Goal: Task Accomplishment & Management: Manage account settings

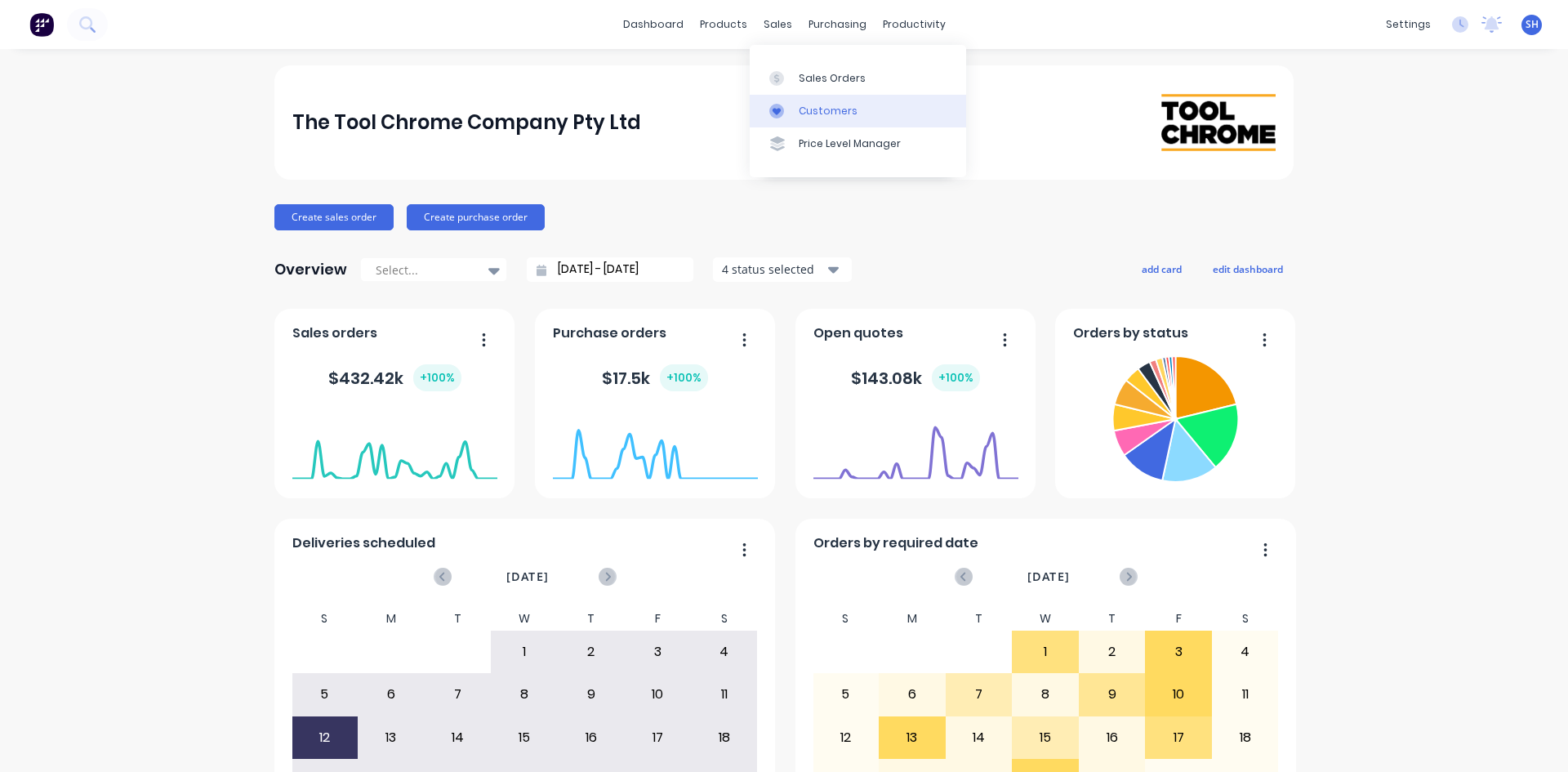
click at [805, 110] on div "Customers" at bounding box center [828, 110] width 59 height 15
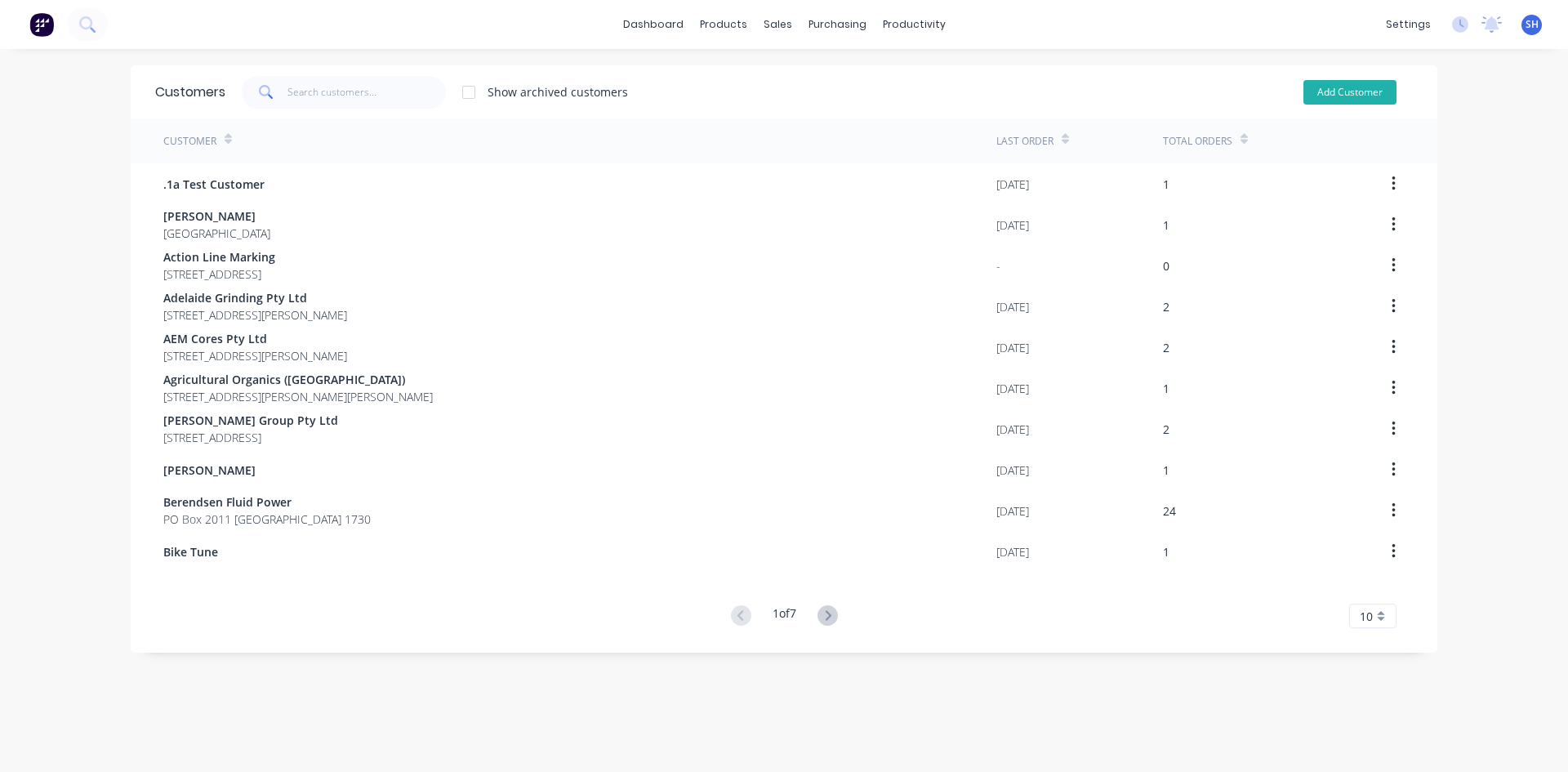
click at [1338, 96] on button "Add Customer" at bounding box center [1349, 92] width 93 height 25
select select "AU"
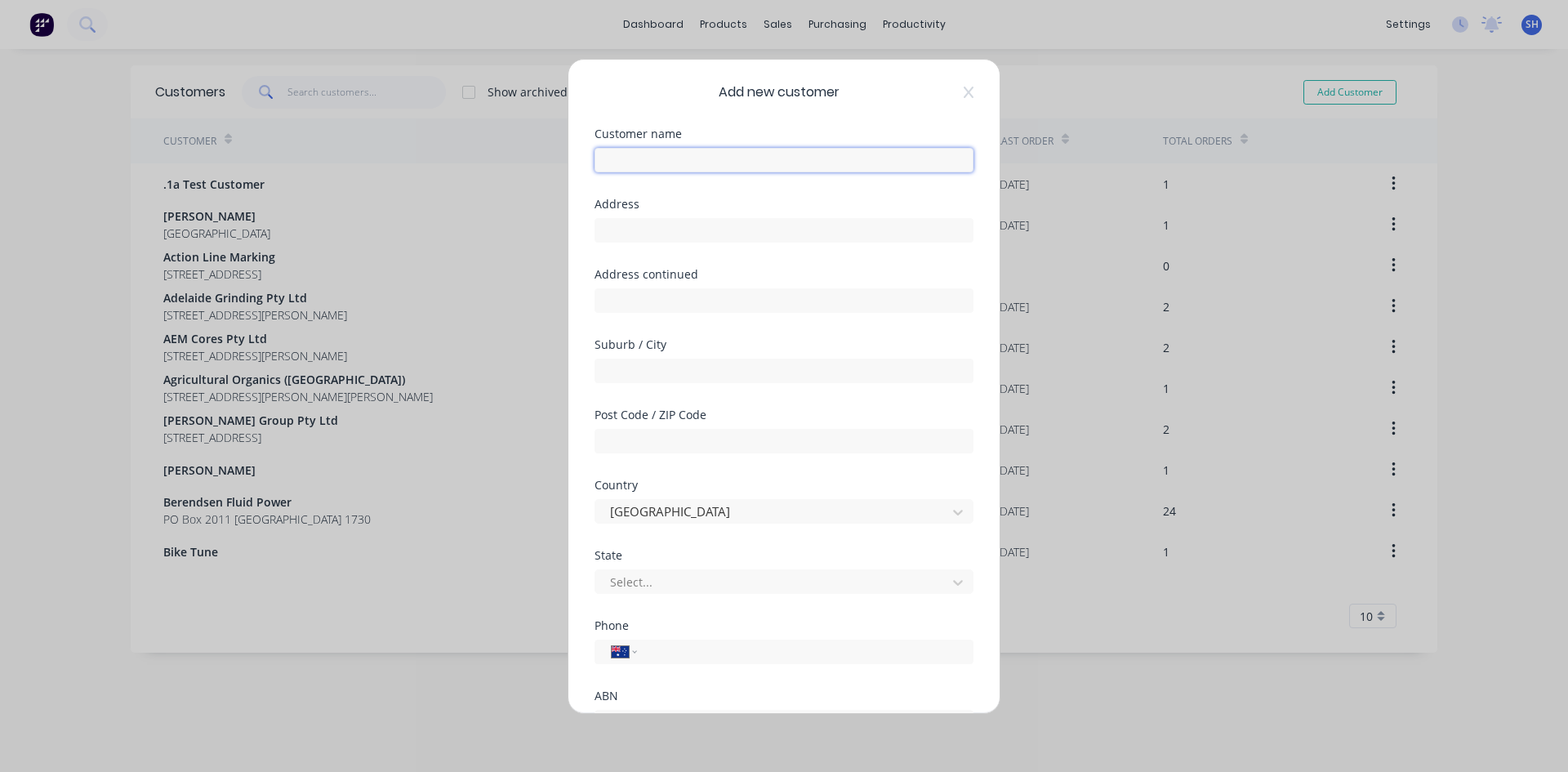
click at [784, 153] on input "text" at bounding box center [784, 160] width 379 height 25
click at [1010, 27] on div "Add new customer Customer name Required Address Address continued Suburb / City…" at bounding box center [784, 386] width 1568 height 772
click at [324, 91] on div "Add new customer Customer name Required Address Address continued Suburb / City…" at bounding box center [784, 386] width 1568 height 772
click at [964, 93] on icon at bounding box center [968, 91] width 9 height 13
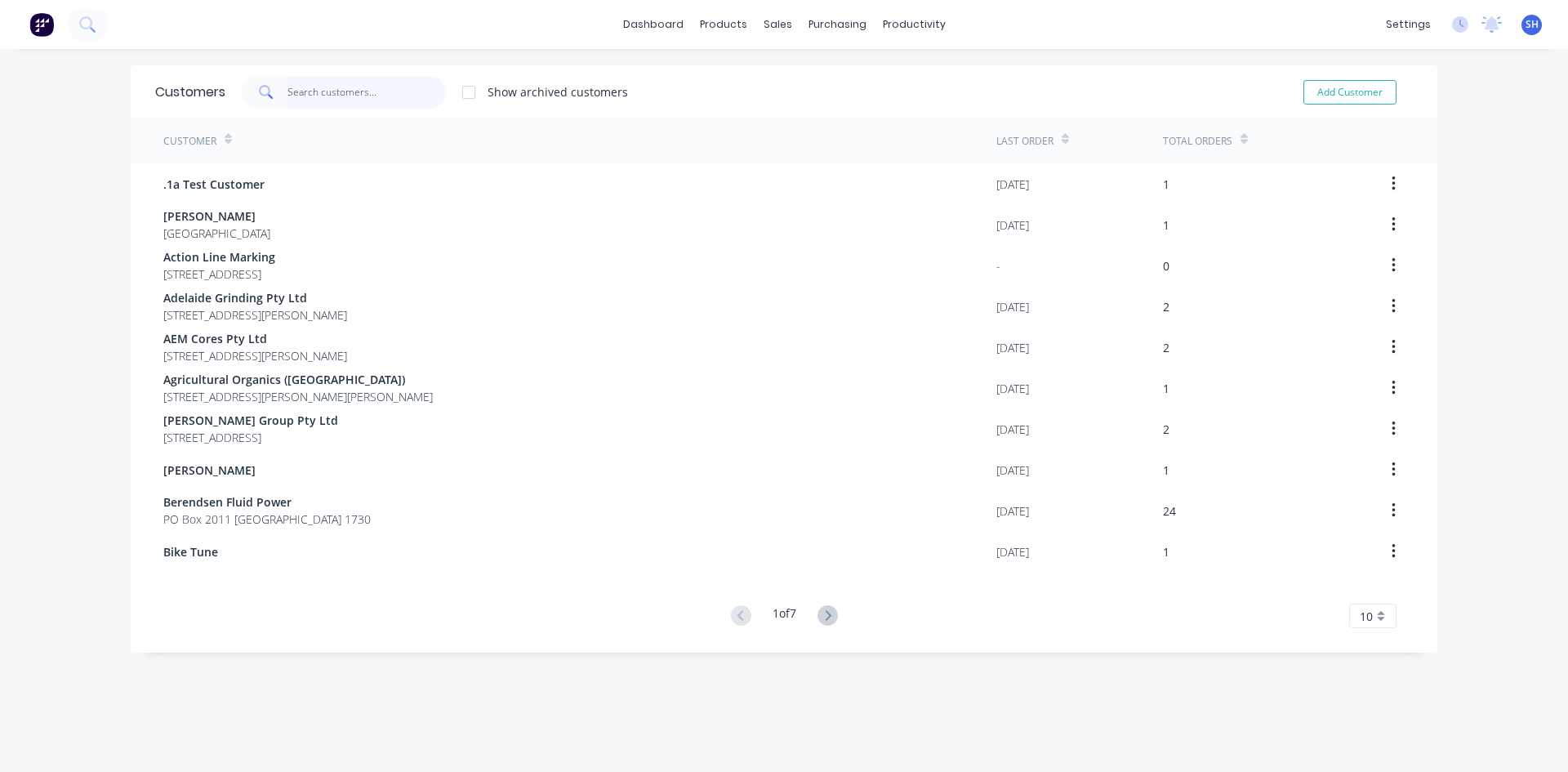
click at [371, 96] on input "text" at bounding box center [367, 92] width 159 height 32
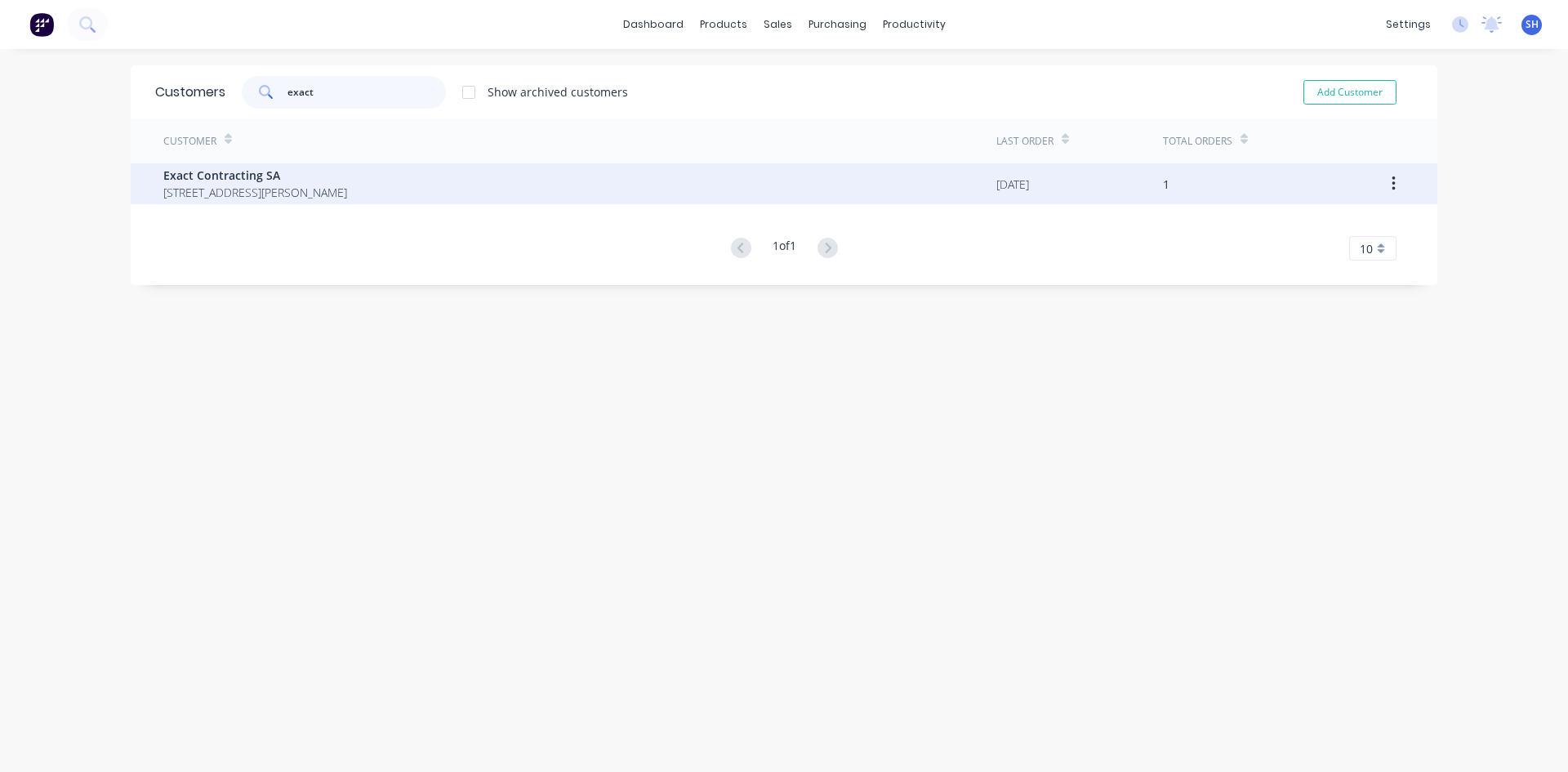
type input "exact"
click at [1392, 182] on button "button" at bounding box center [1394, 184] width 38 height 29
click at [595, 174] on div "Exact Contracting SA [STREET_ADDRESS][PERSON_NAME]" at bounding box center [579, 184] width 833 height 41
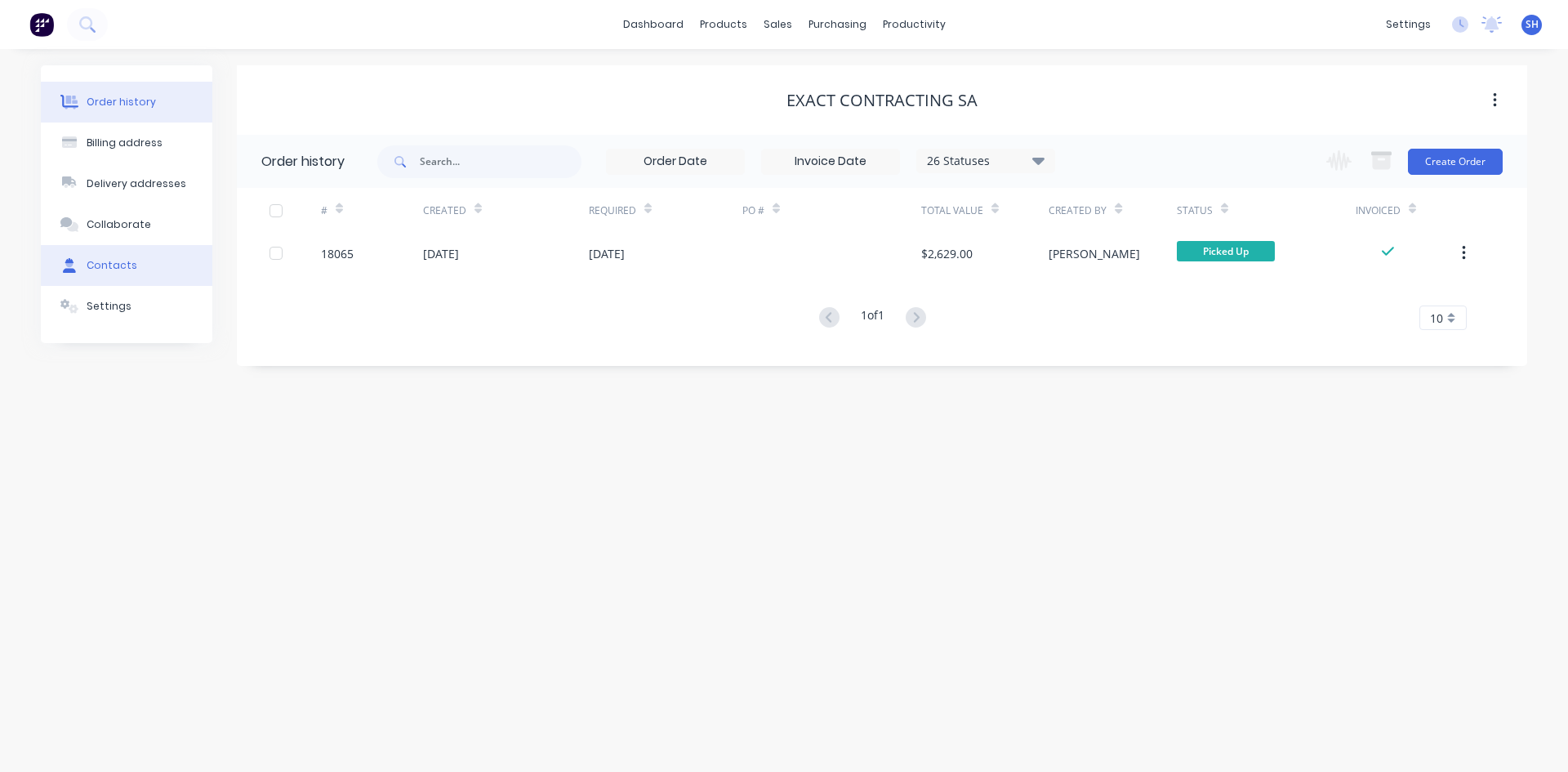
click at [108, 268] on div "Contacts" at bounding box center [111, 265] width 50 height 15
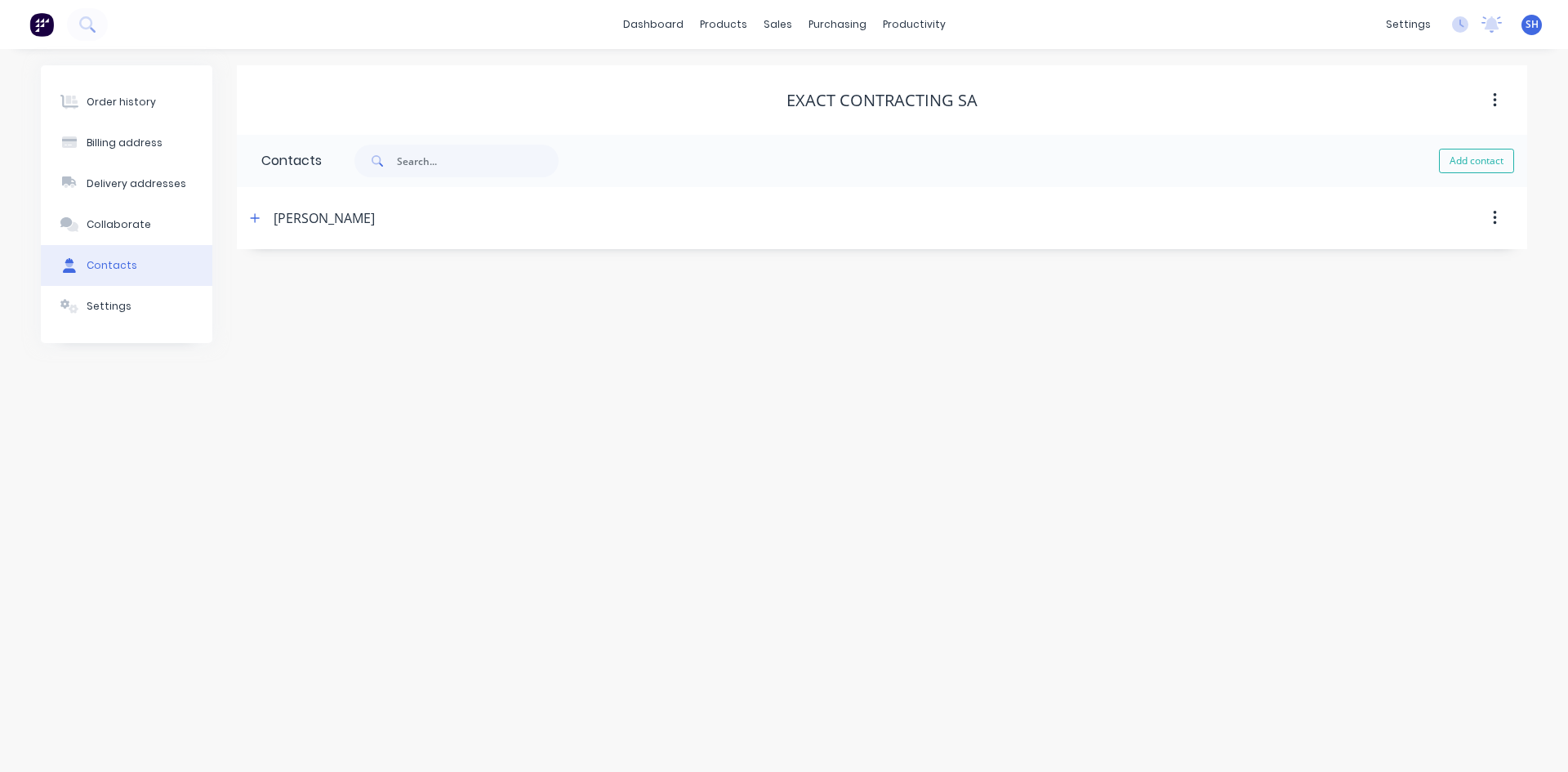
click at [866, 99] on div "Exact Contracting SA" at bounding box center [882, 100] width 191 height 20
click at [1496, 91] on icon "button" at bounding box center [1495, 100] width 4 height 18
click at [1122, 103] on div "Exact Contracting SA" at bounding box center [882, 100] width 1290 height 20
click at [109, 304] on div "Settings" at bounding box center [109, 306] width 45 height 15
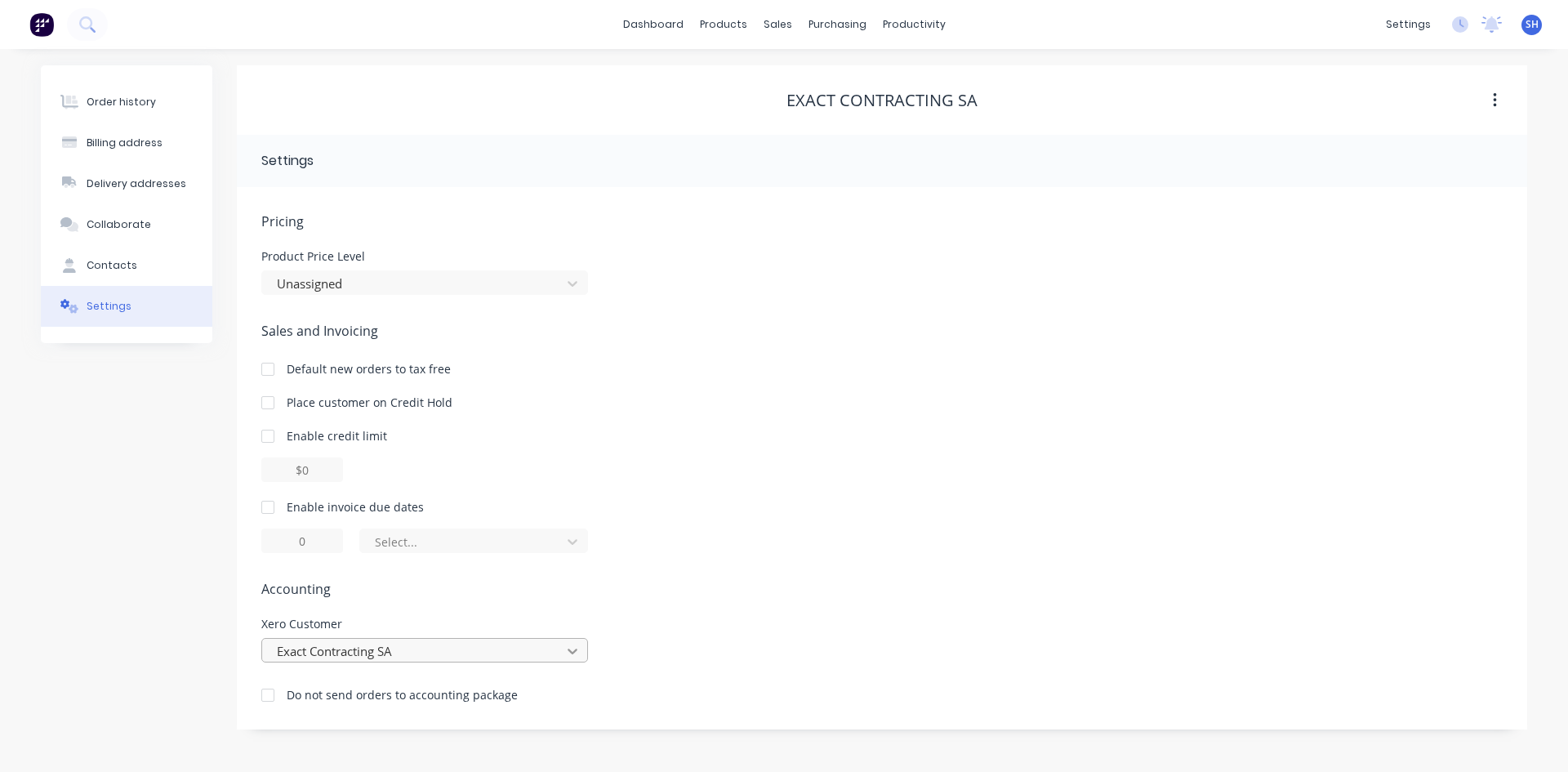
click at [575, 648] on div "Exact Contracting SA" at bounding box center [425, 650] width 326 height 25
click at [443, 508] on div "Pricing Product Price Level Unassigned Sales and Invoicing Default new orders t…" at bounding box center [882, 471] width 1242 height 518
click at [80, 21] on icon at bounding box center [85, 22] width 13 height 13
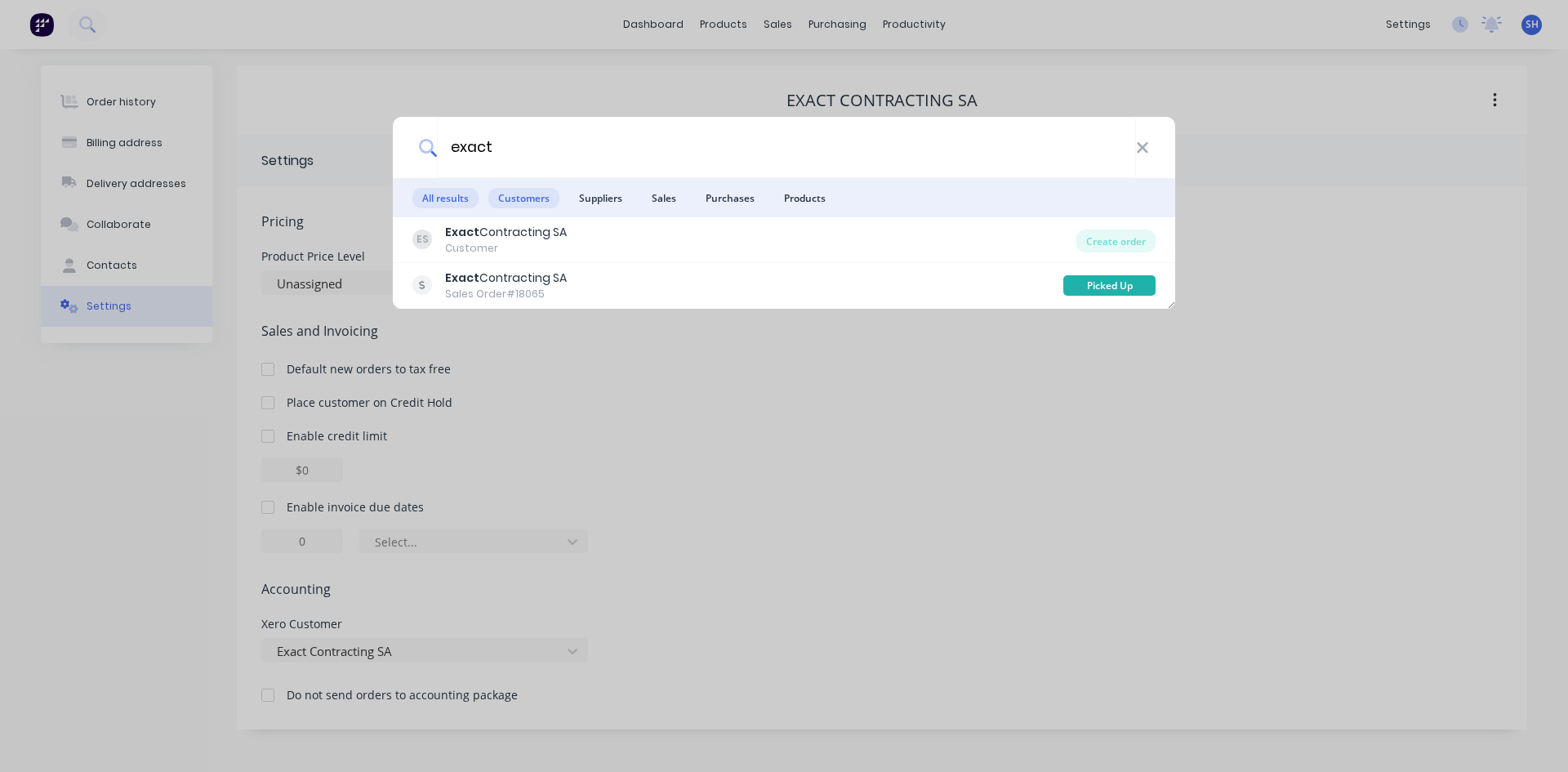
type input "exact"
click at [519, 197] on span "Customers" at bounding box center [524, 198] width 71 height 21
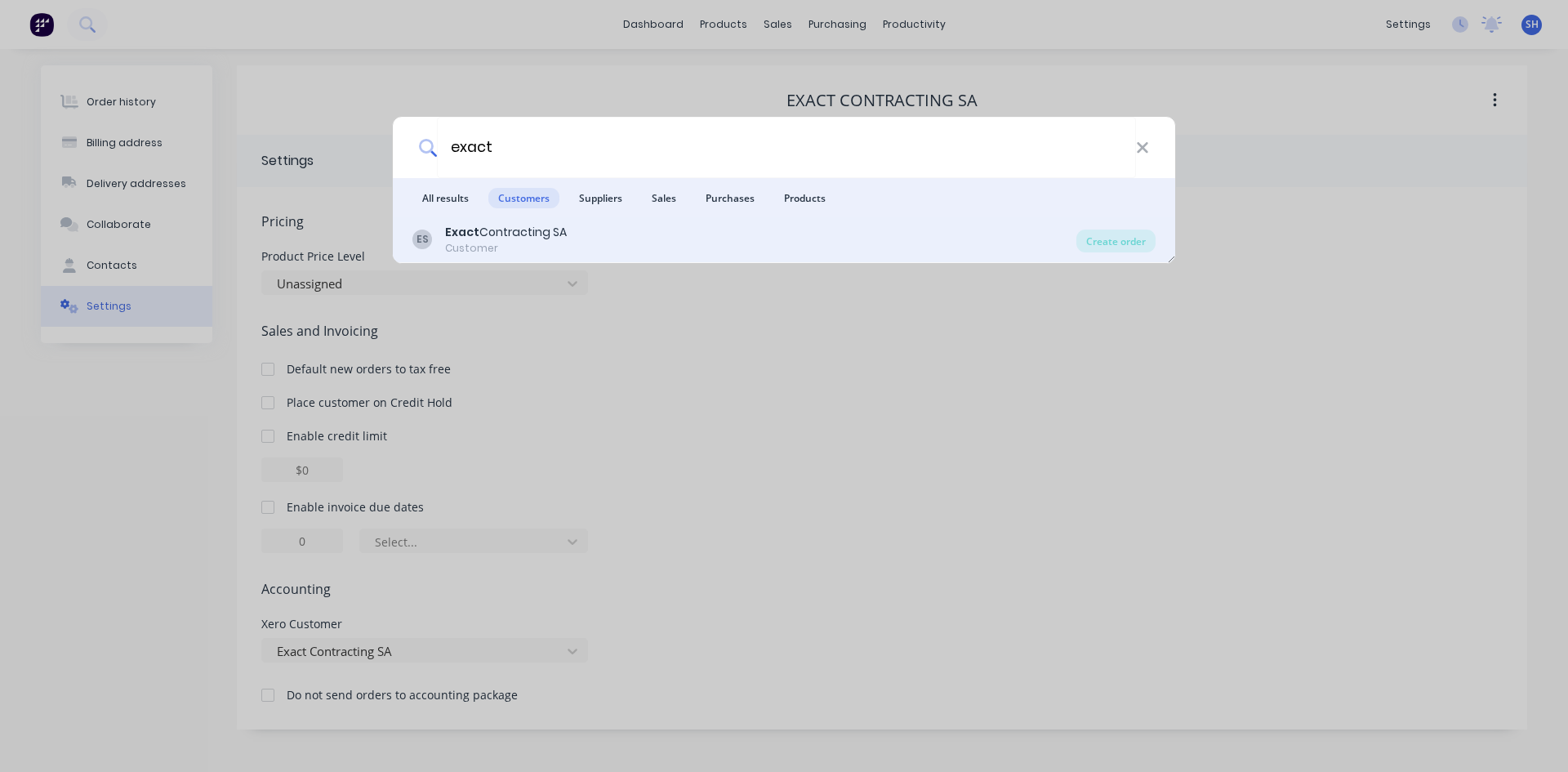
click at [495, 237] on div "Exact Contracting SA" at bounding box center [506, 233] width 121 height 17
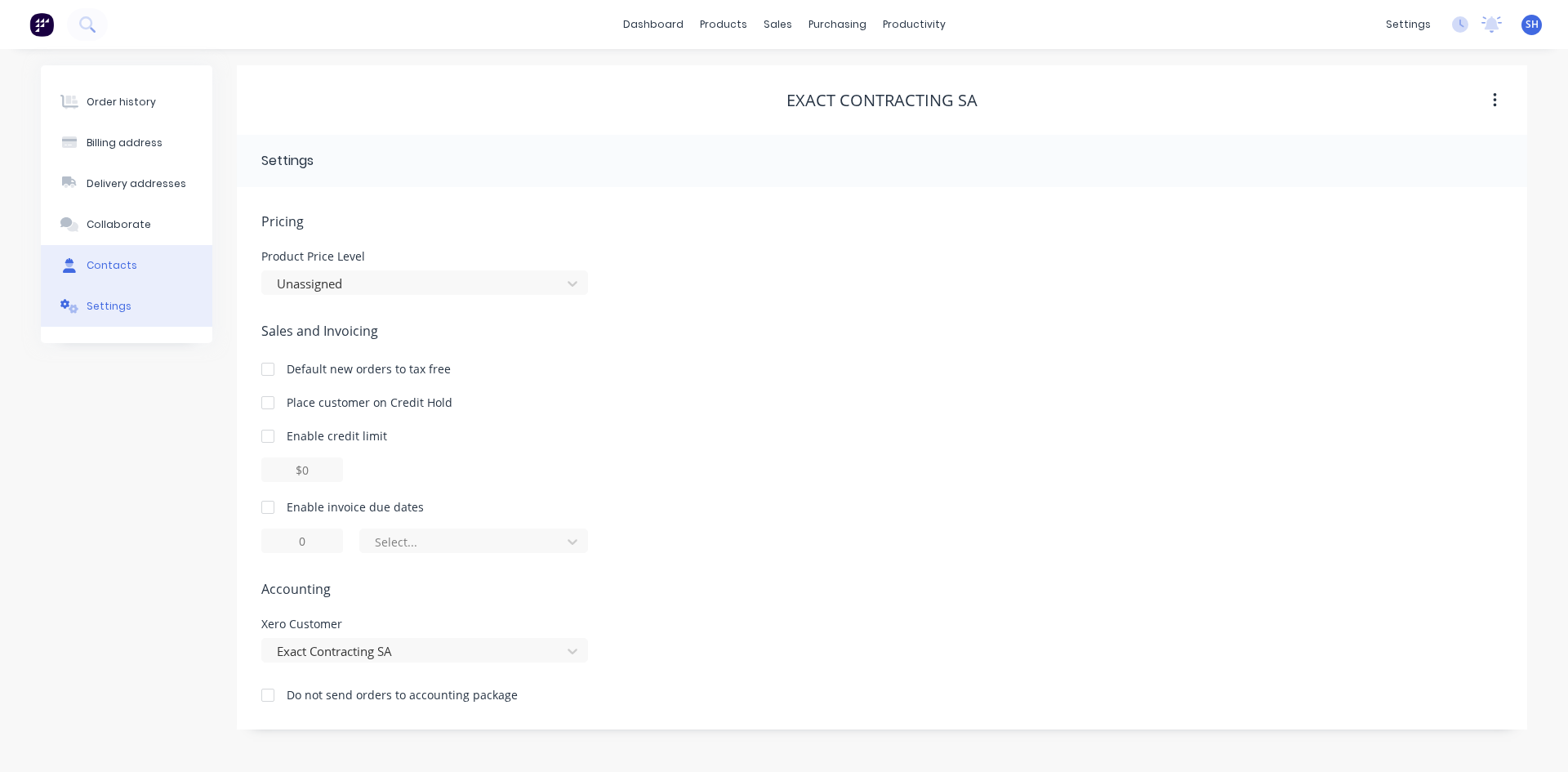
click at [102, 260] on div "Contacts" at bounding box center [111, 265] width 50 height 15
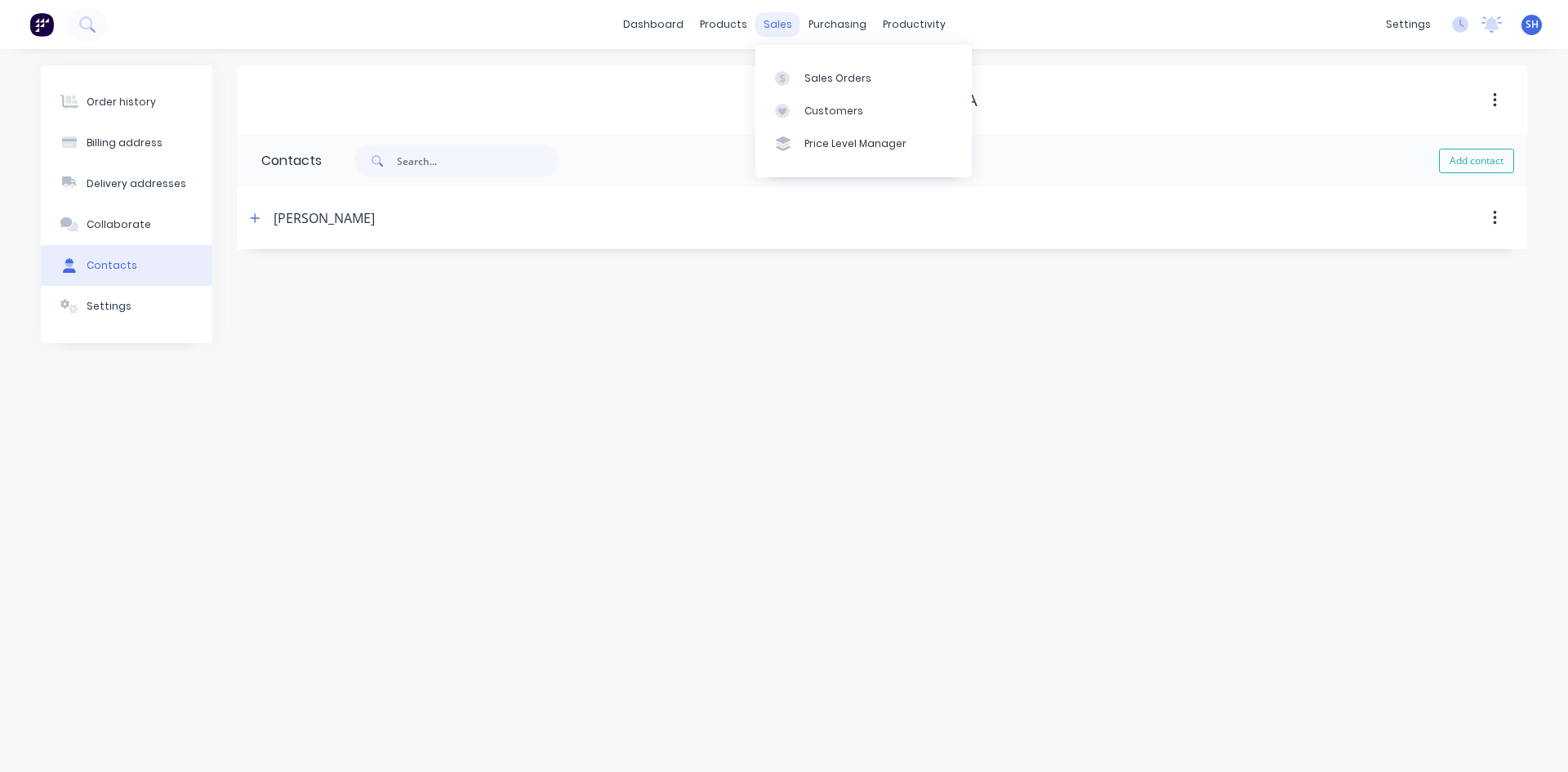
click at [784, 27] on div "sales" at bounding box center [778, 24] width 45 height 25
click at [805, 111] on div "Customers" at bounding box center [833, 110] width 59 height 15
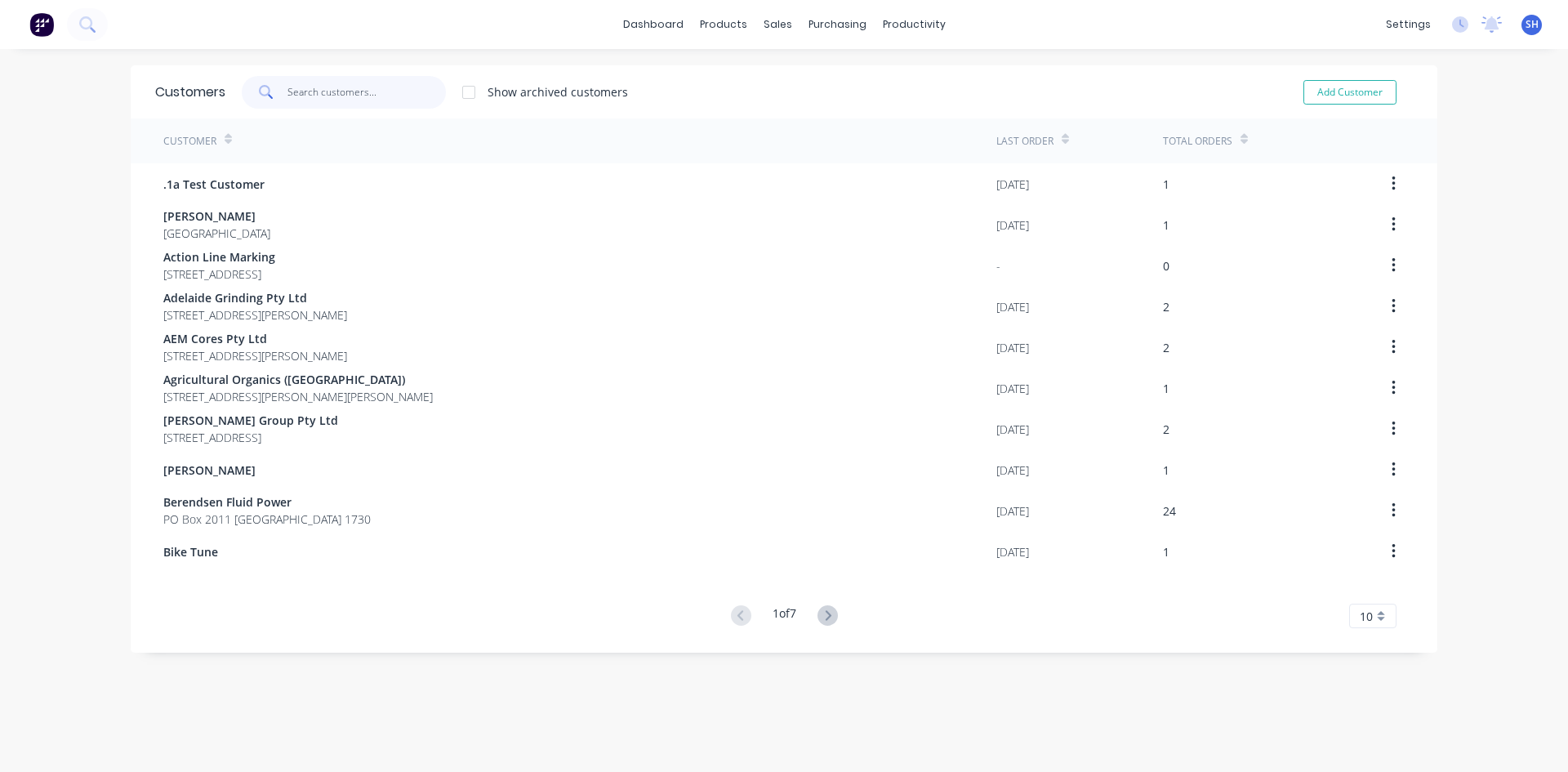
click at [361, 91] on input "text" at bounding box center [367, 92] width 159 height 32
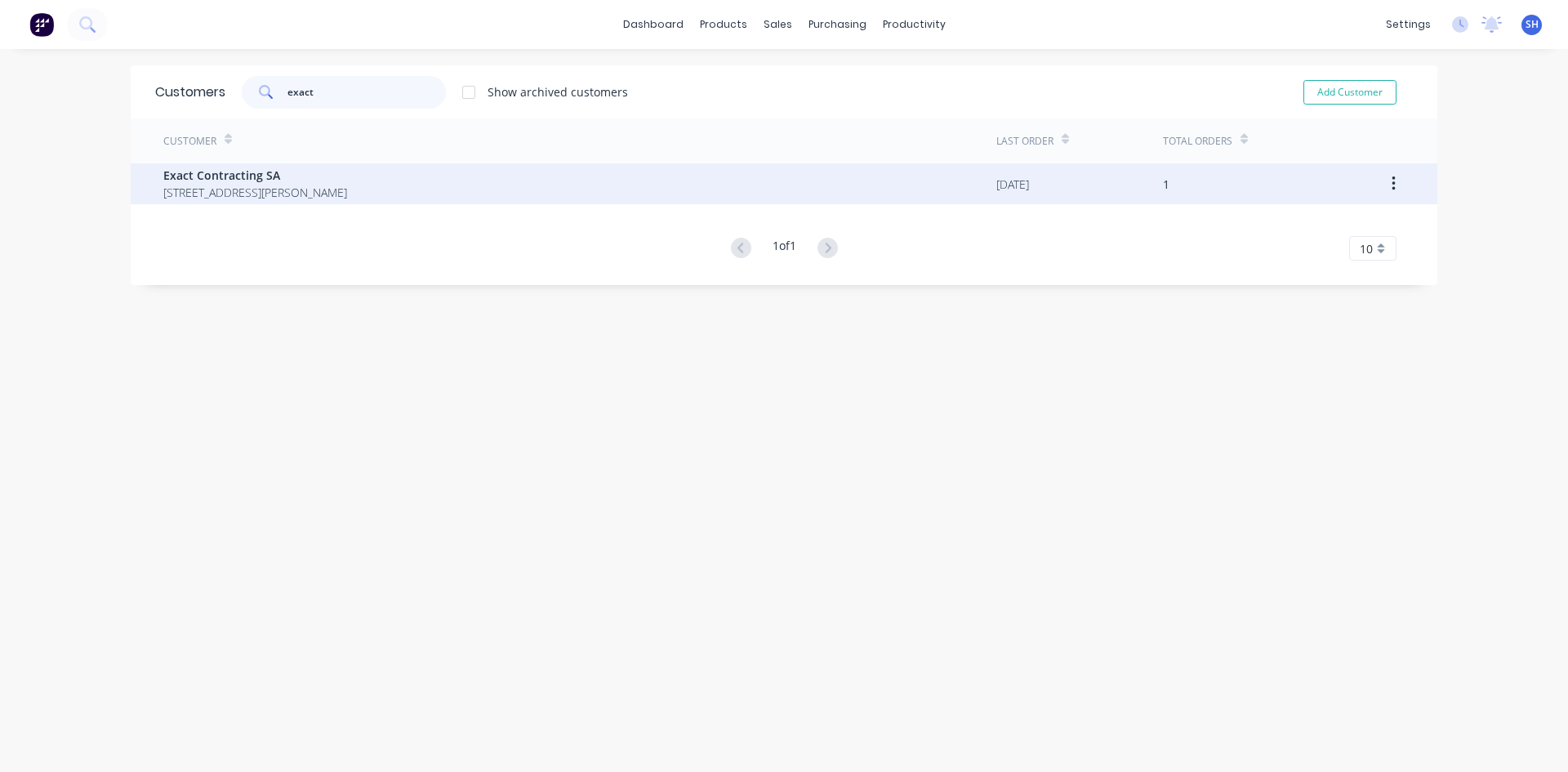
type input "exact"
click at [242, 179] on span "Exact Contracting SA" at bounding box center [255, 175] width 184 height 17
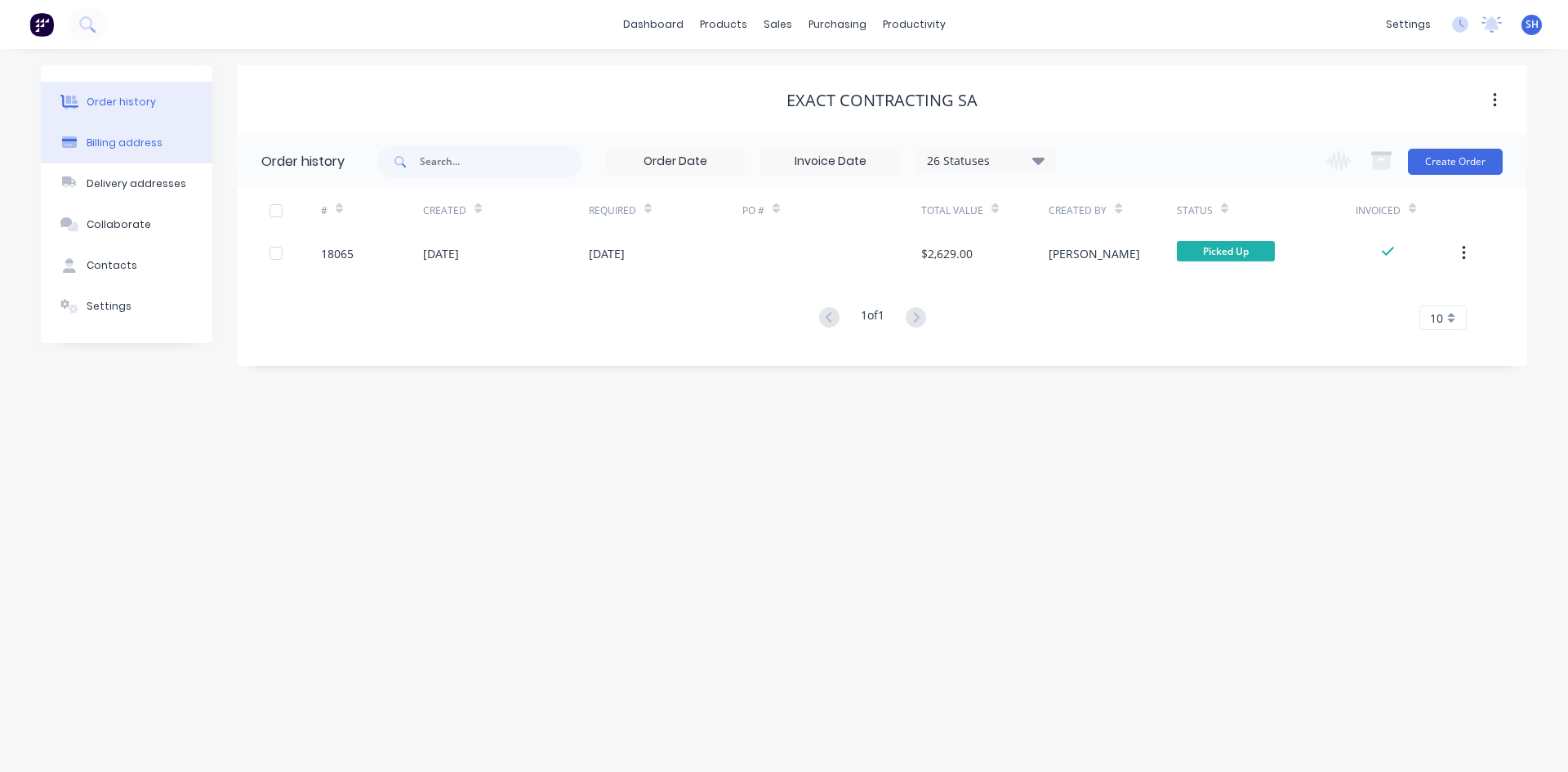
click at [114, 139] on div "Billing address" at bounding box center [124, 143] width 76 height 15
select select "AU"
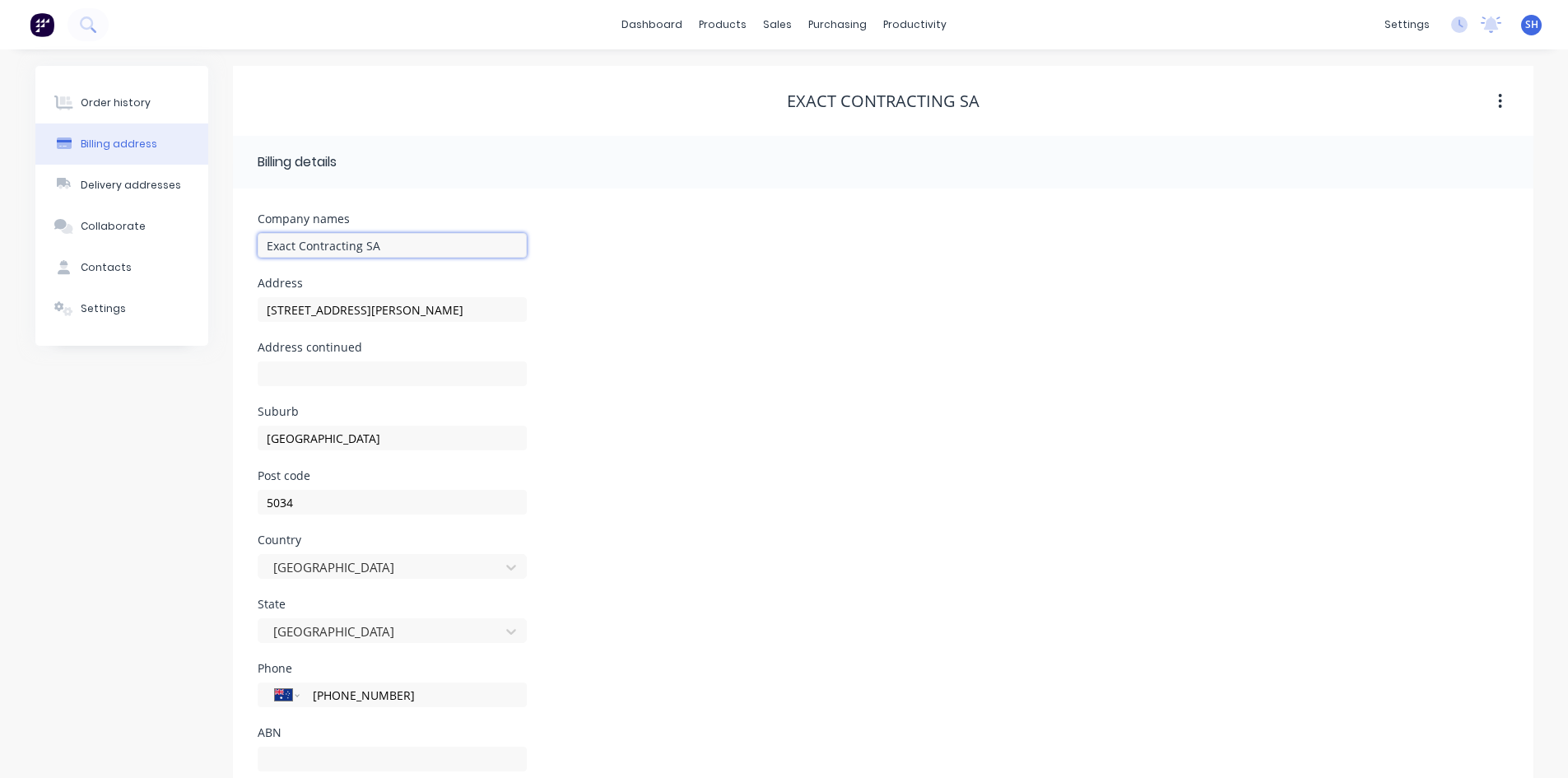
click at [384, 246] on input "Exact Contracting SA" at bounding box center [392, 245] width 270 height 25
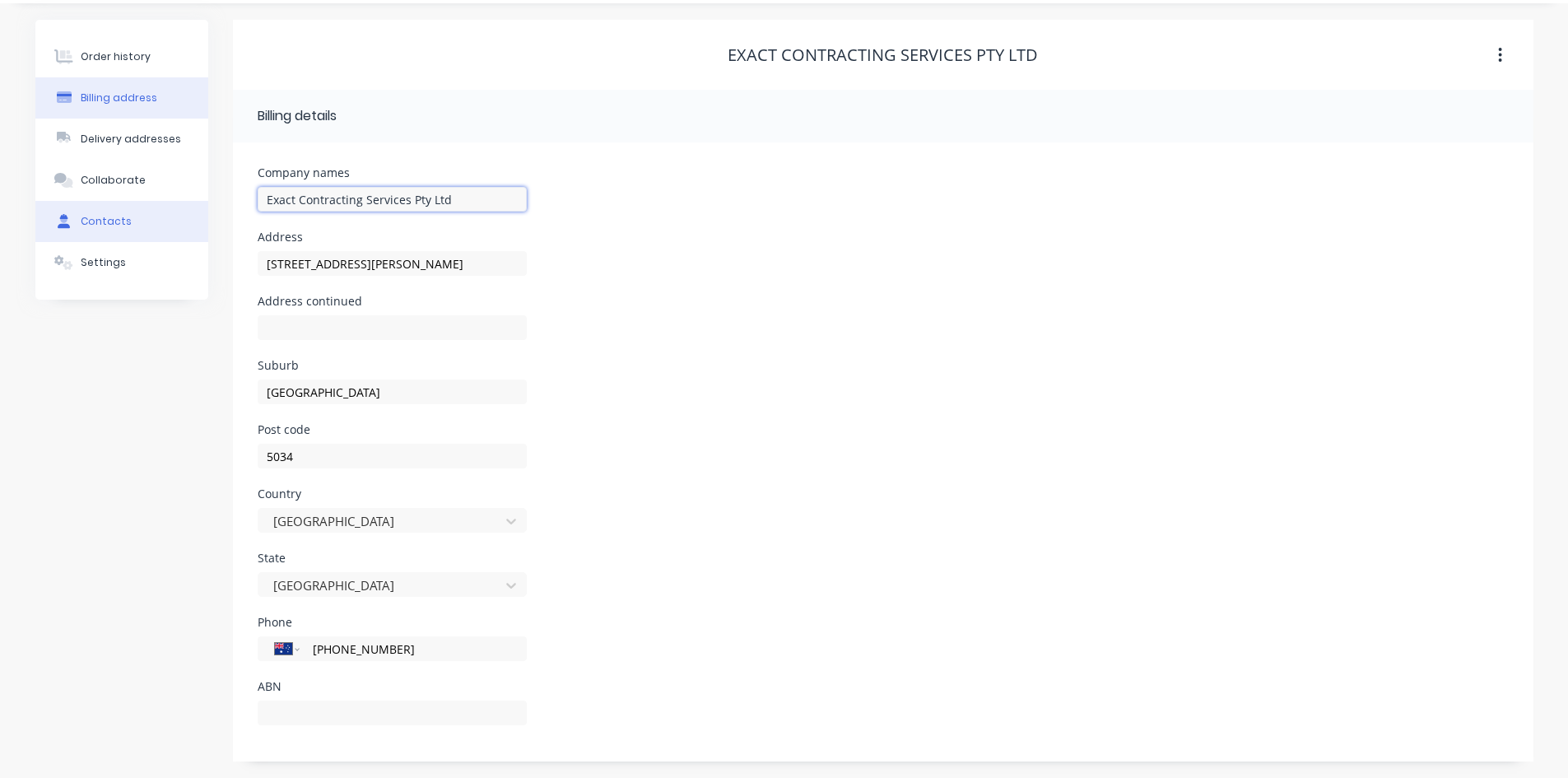
type input "Exact Contracting Services Pty Ltd"
click at [135, 221] on button "Contacts" at bounding box center [121, 221] width 173 height 41
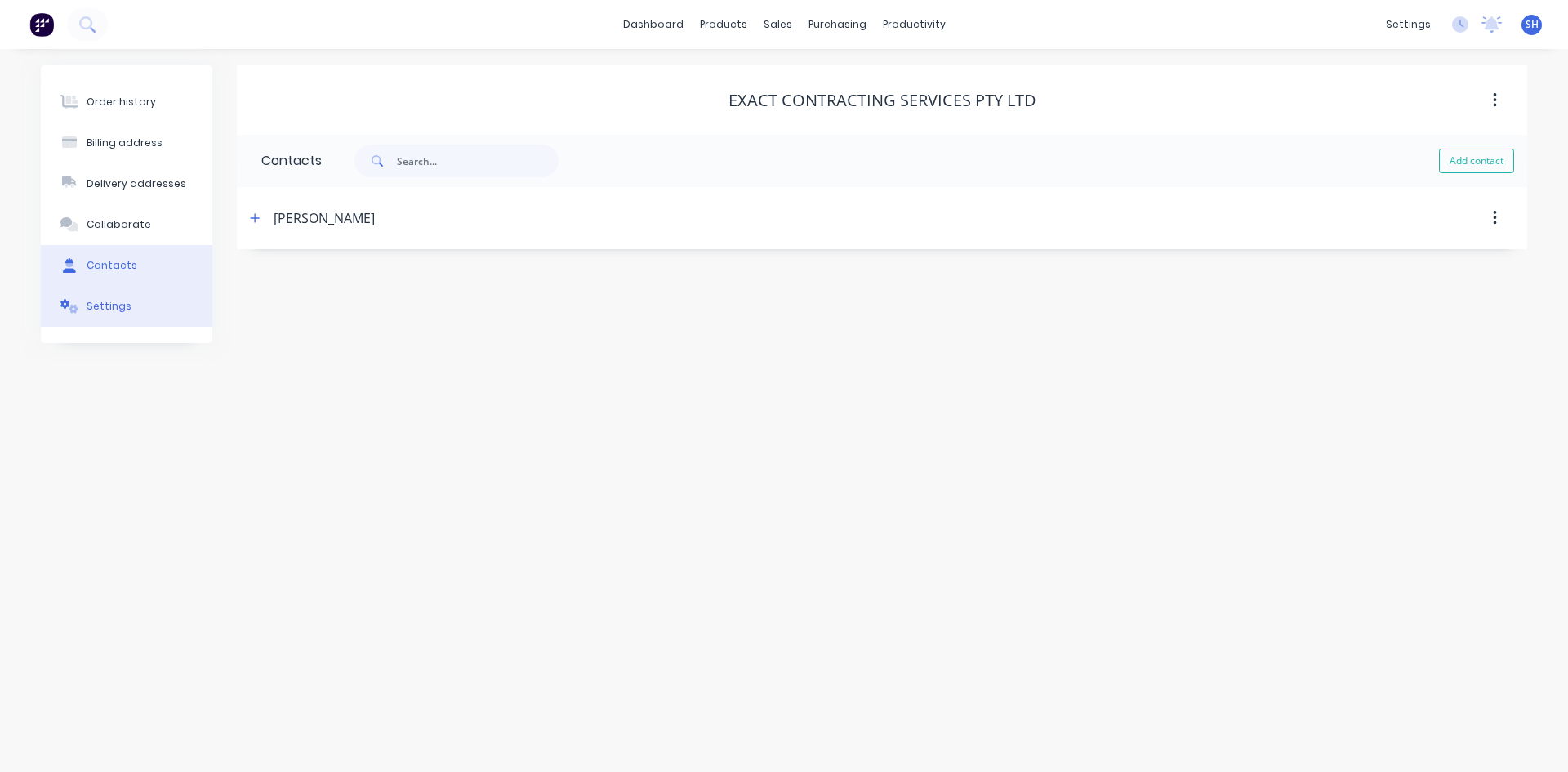
click at [106, 306] on div "Settings" at bounding box center [109, 306] width 45 height 15
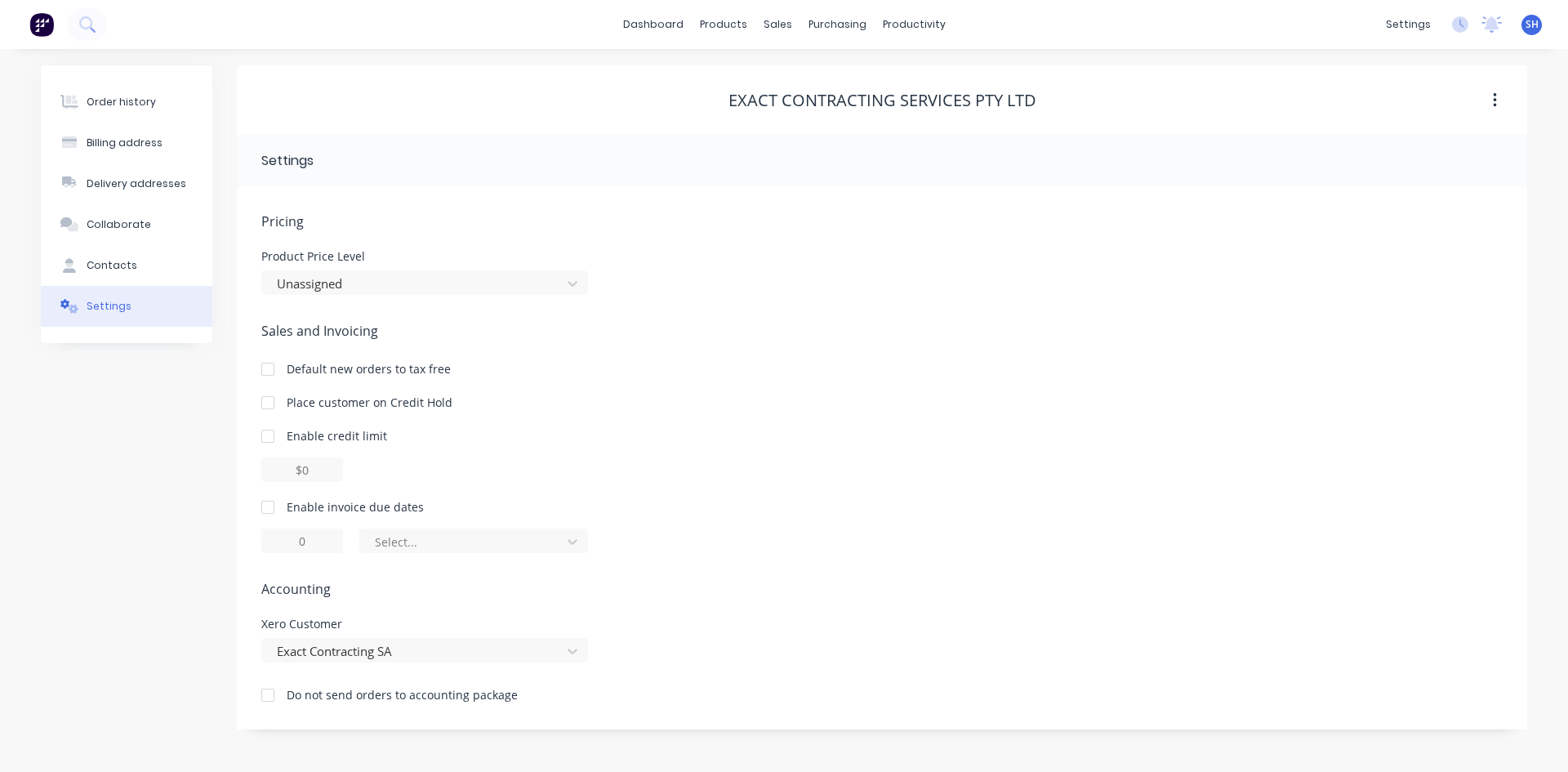
click at [265, 442] on div at bounding box center [267, 436] width 32 height 32
click at [327, 474] on input "$0.00" at bounding box center [302, 469] width 82 height 25
drag, startPoint x: 326, startPoint y: 474, endPoint x: 232, endPoint y: 459, distance: 95.2
click at [232, 459] on div "Order history Billing address Delivery addresses Collaborate Contacts Settings …" at bounding box center [784, 397] width 1486 height 664
type input "$7000.00"
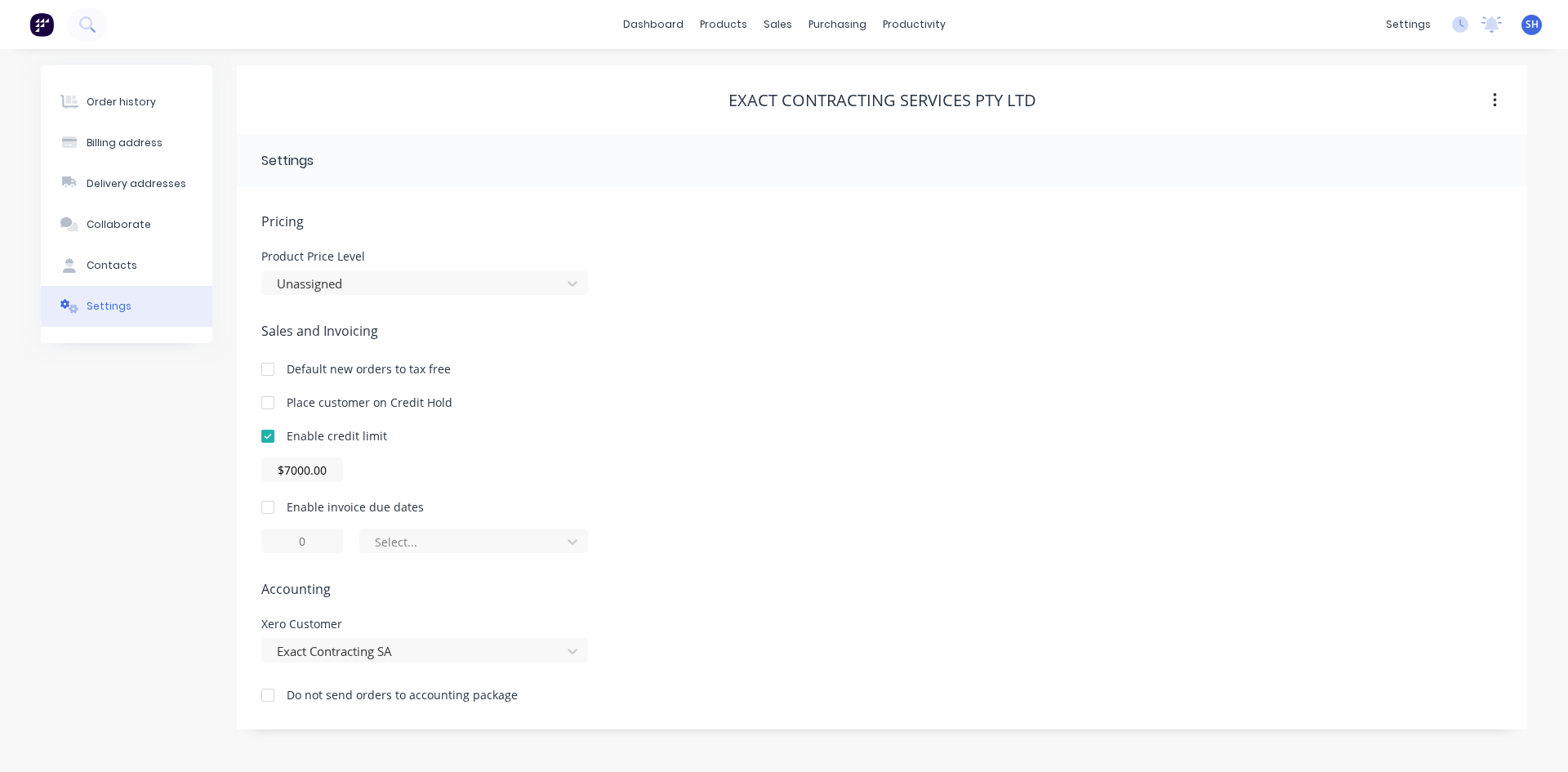
click at [658, 579] on div "Pricing Product Price Level Unassigned Sales and Invoicing Default new orders t…" at bounding box center [882, 471] width 1242 height 518
click at [264, 508] on div at bounding box center [267, 507] width 32 height 32
click at [572, 542] on icon at bounding box center [572, 541] width 16 height 16
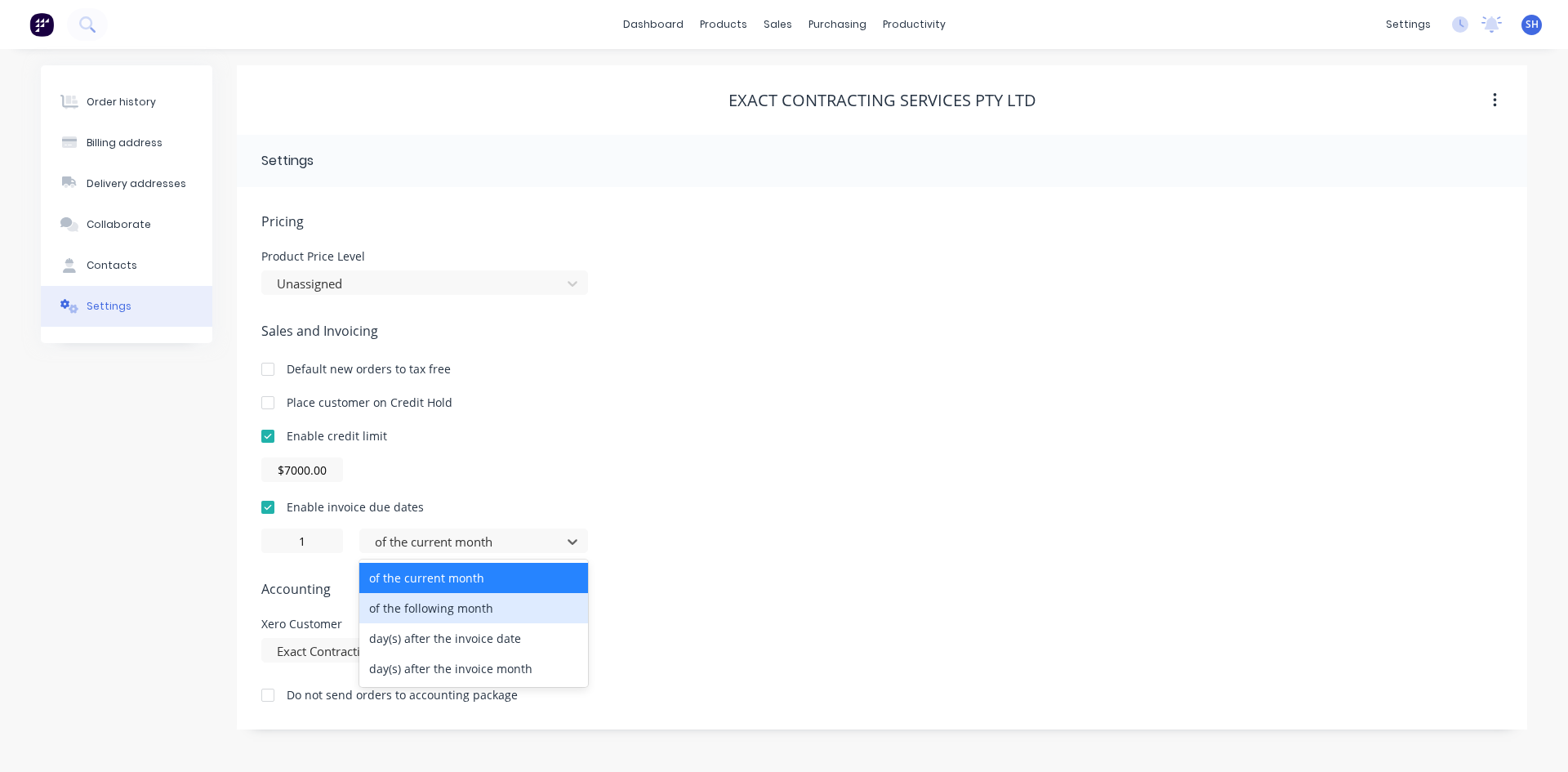
click at [523, 605] on div "of the following month" at bounding box center [474, 608] width 229 height 30
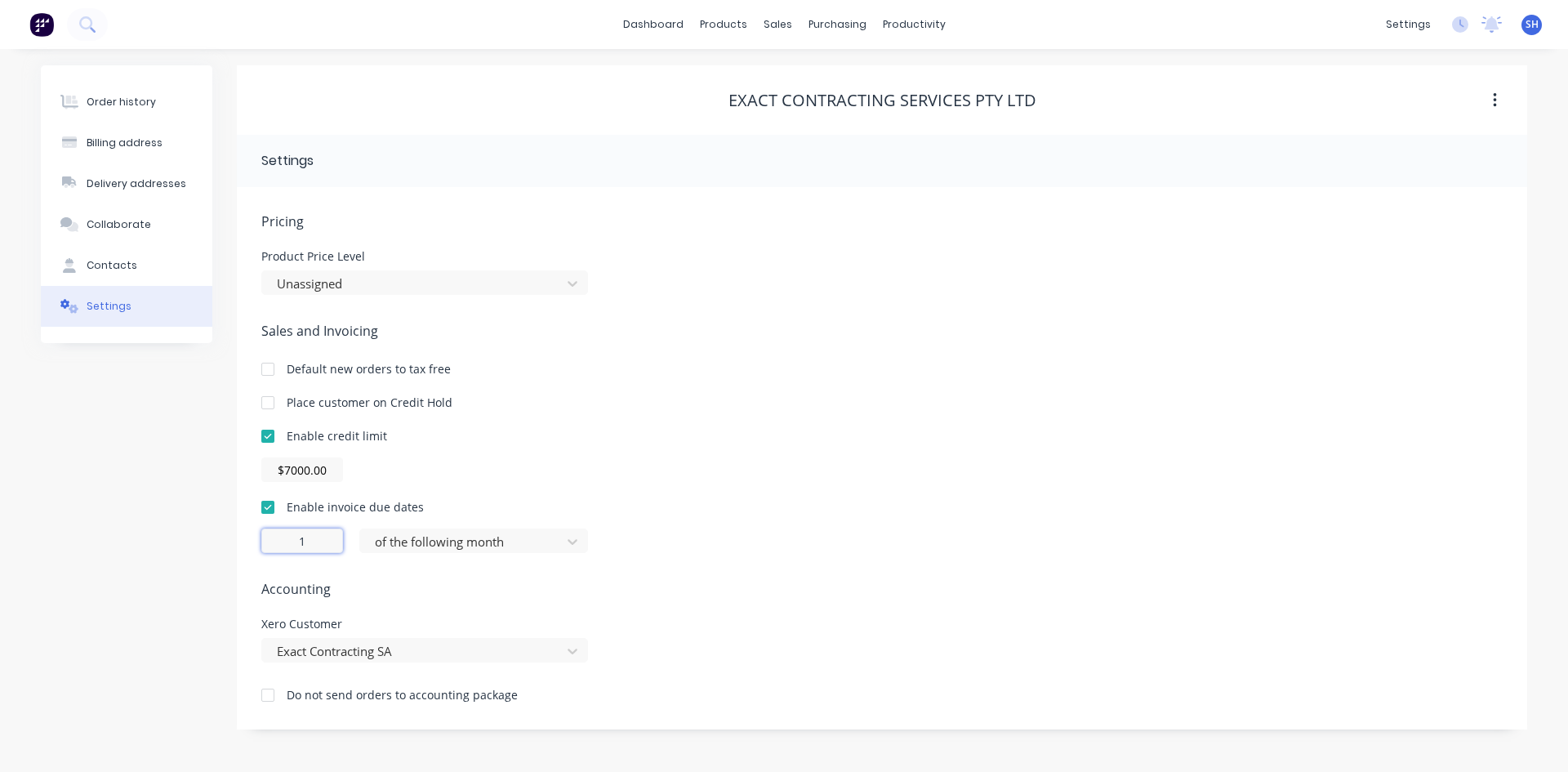
drag, startPoint x: 314, startPoint y: 543, endPoint x: 256, endPoint y: 540, distance: 58.1
click at [256, 540] on div "Pricing Product Price Level Unassigned Sales and Invoicing Default new orders t…" at bounding box center [882, 458] width 1290 height 543
type input "30"
click at [109, 266] on div "Contacts" at bounding box center [111, 265] width 50 height 15
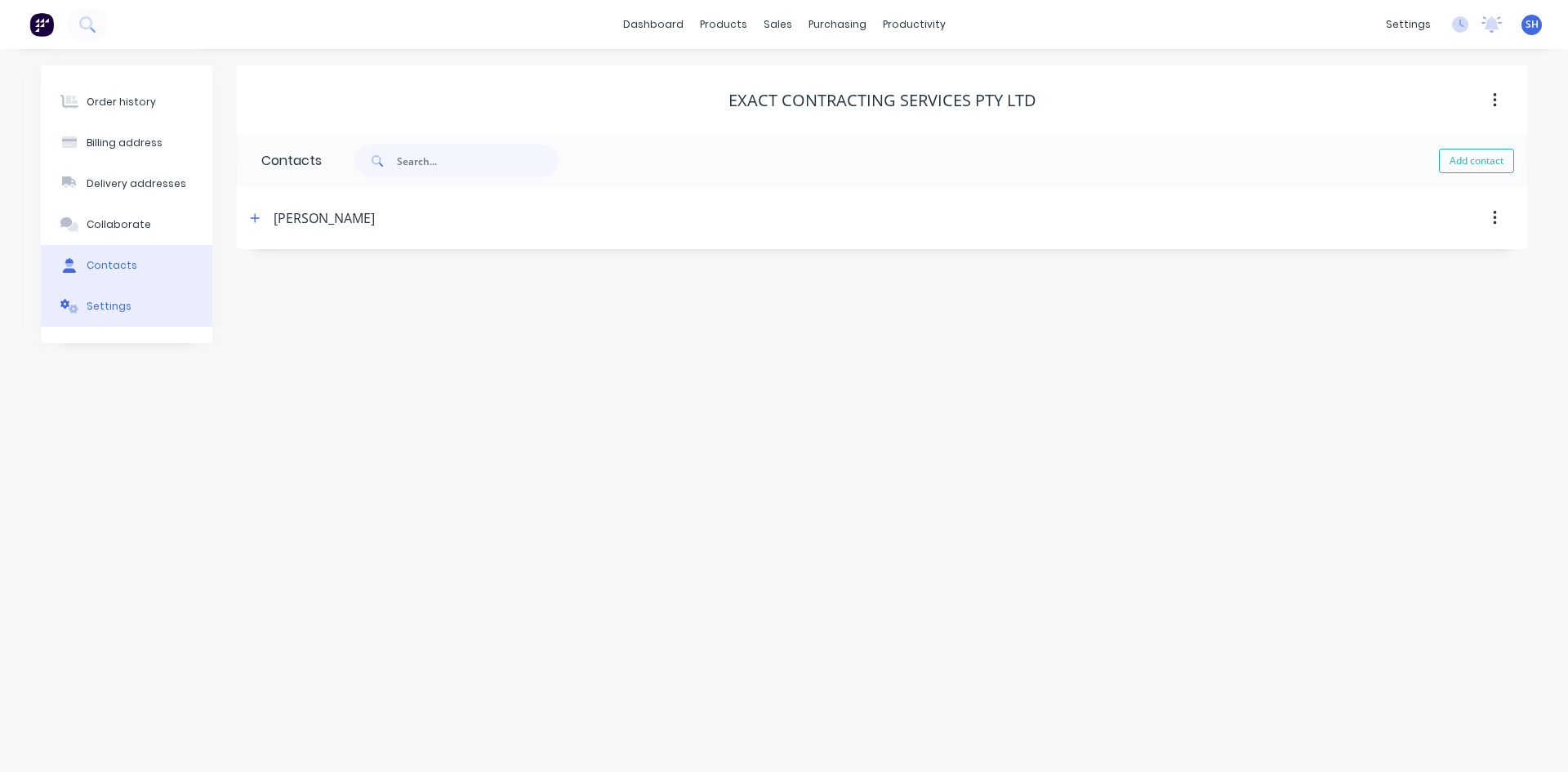
click at [102, 302] on div "Settings" at bounding box center [109, 306] width 45 height 15
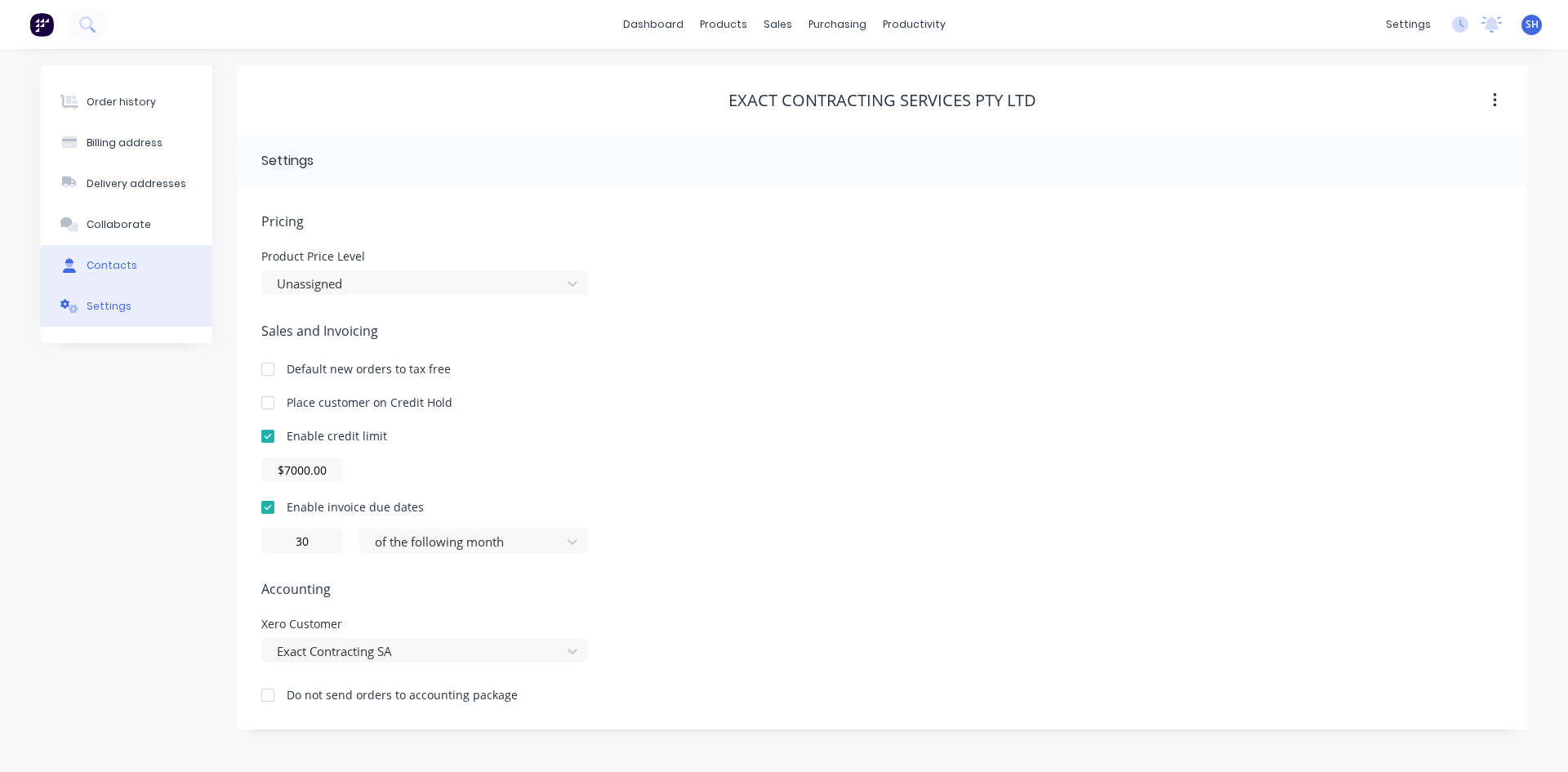
click at [103, 261] on div "Contacts" at bounding box center [111, 265] width 50 height 15
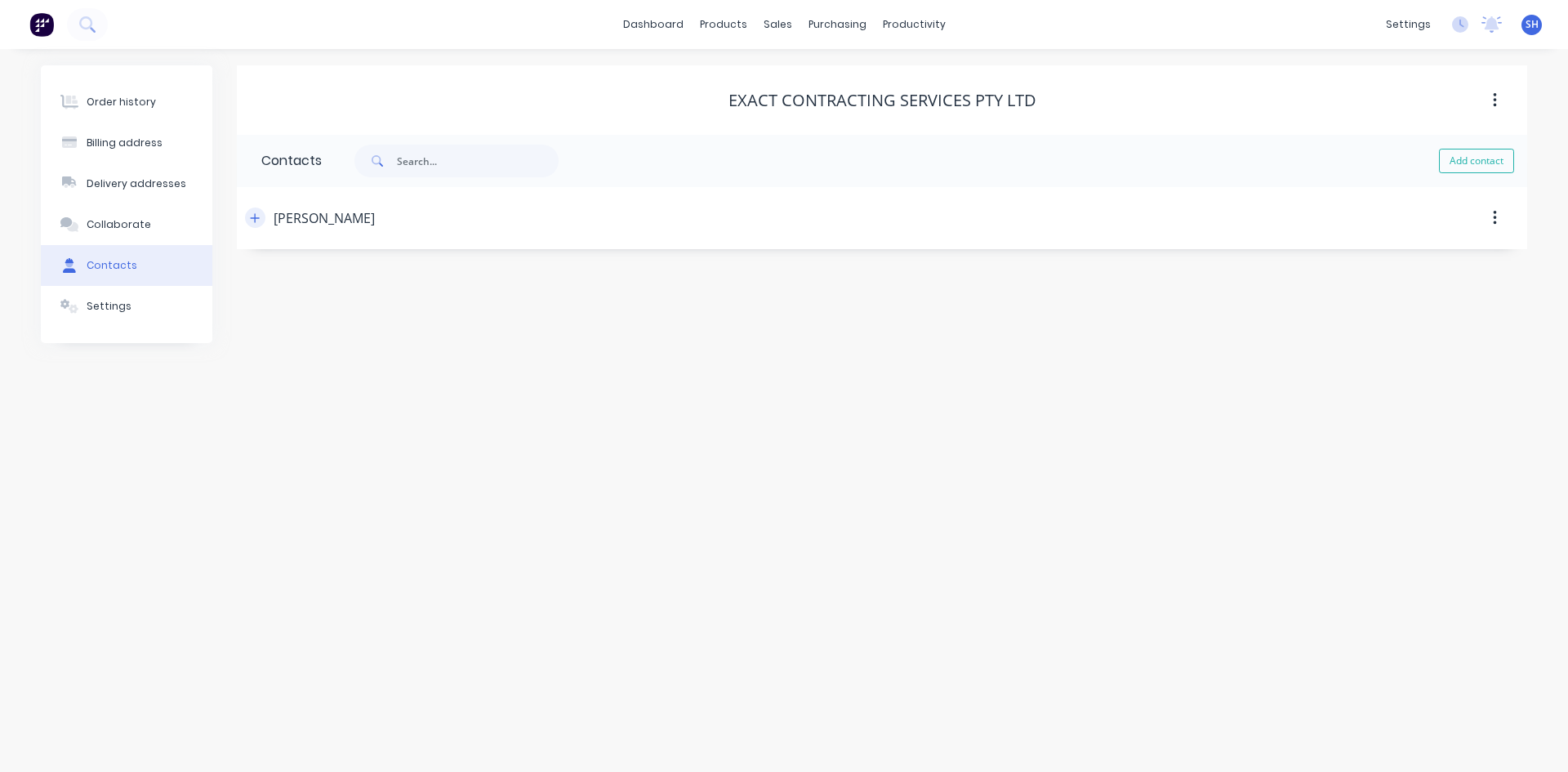
click at [255, 215] on icon "button" at bounding box center [255, 217] width 9 height 9
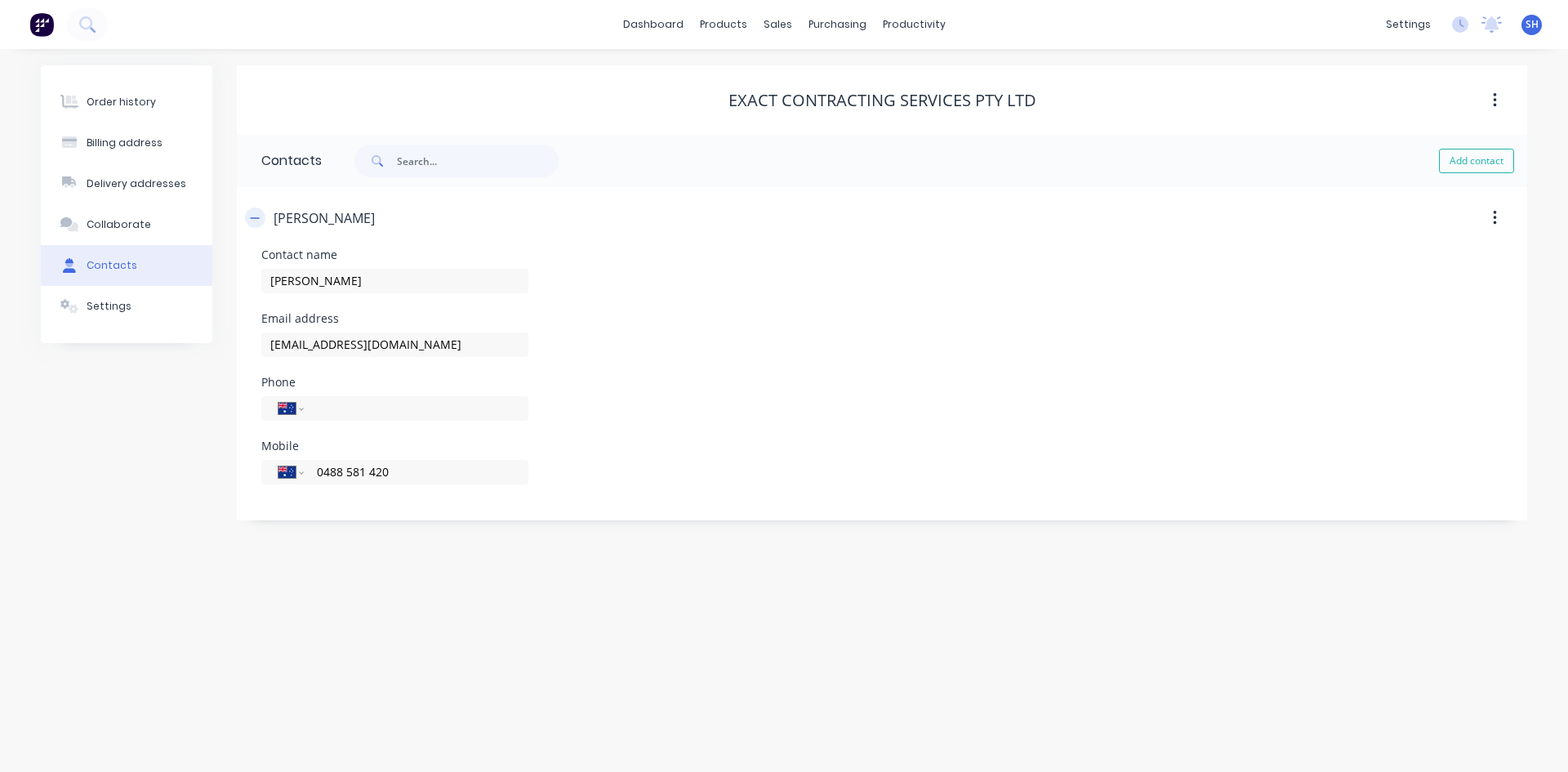
click at [253, 216] on icon "button" at bounding box center [254, 217] width 9 height 11
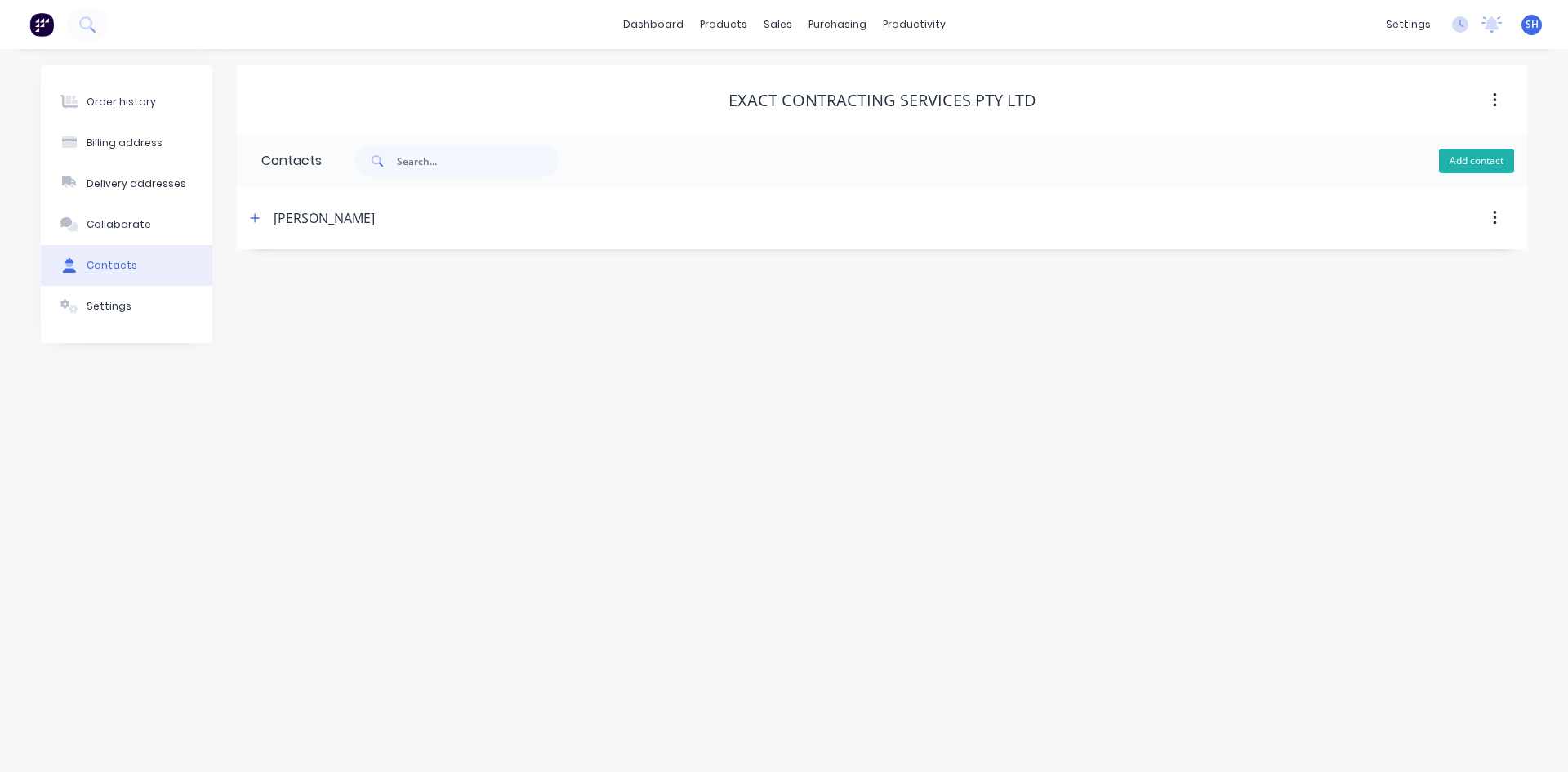
click at [1477, 159] on button "Add contact" at bounding box center [1477, 161] width 75 height 25
select select "AU"
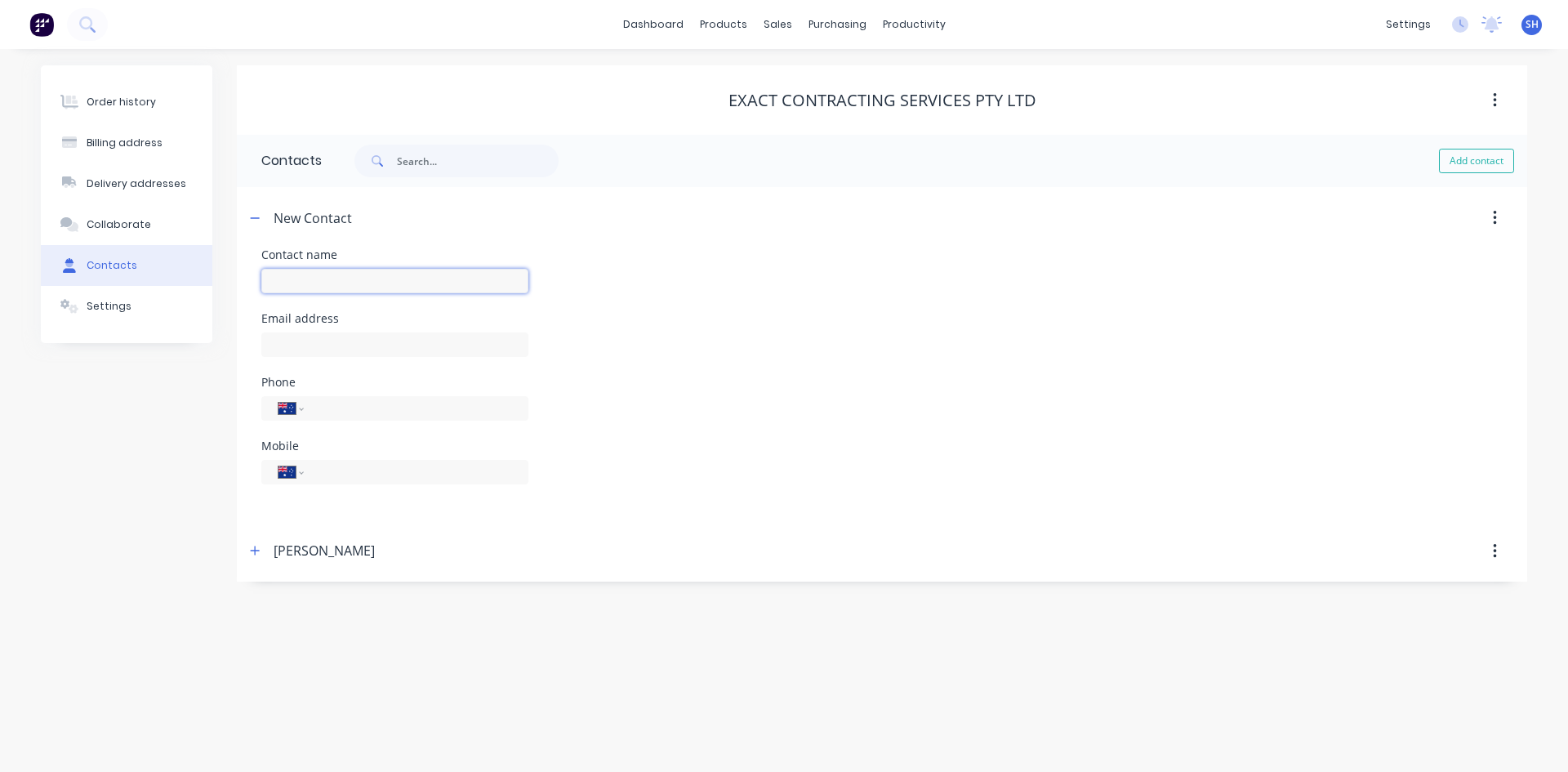
click at [291, 281] on input "text" at bounding box center [395, 280] width 267 height 25
type input "[PERSON_NAME]"
click at [336, 343] on input "text" at bounding box center [395, 345] width 267 height 25
select select "AU"
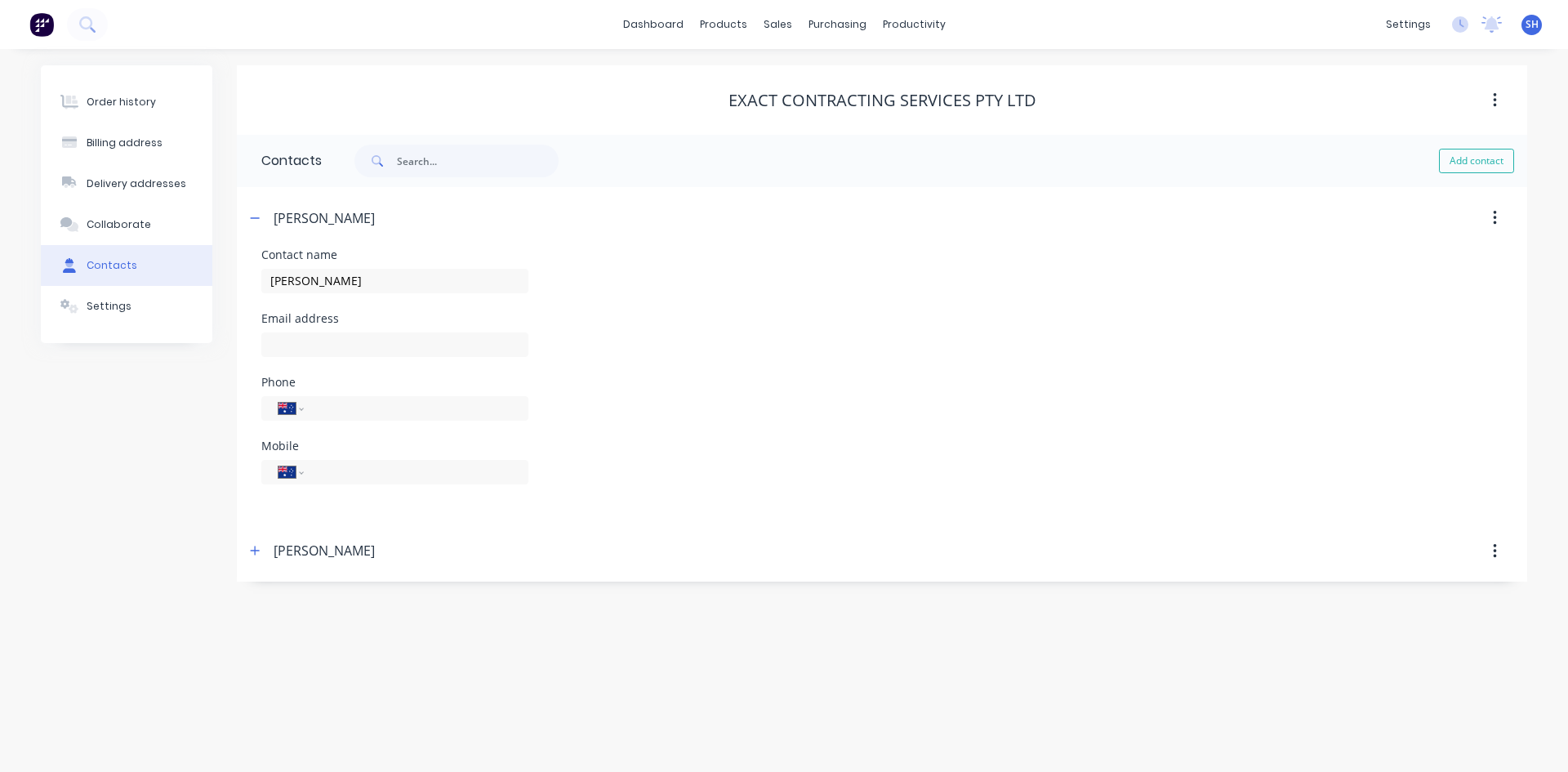
click at [318, 330] on div at bounding box center [395, 352] width 267 height 48
click at [299, 351] on input "text" at bounding box center [395, 345] width 267 height 25
type input "[EMAIL_ADDRESS][DOMAIN_NAME]"
click at [326, 414] on input "tel" at bounding box center [413, 408] width 196 height 19
type input "83721100"
